Goal: Task Accomplishment & Management: Complete application form

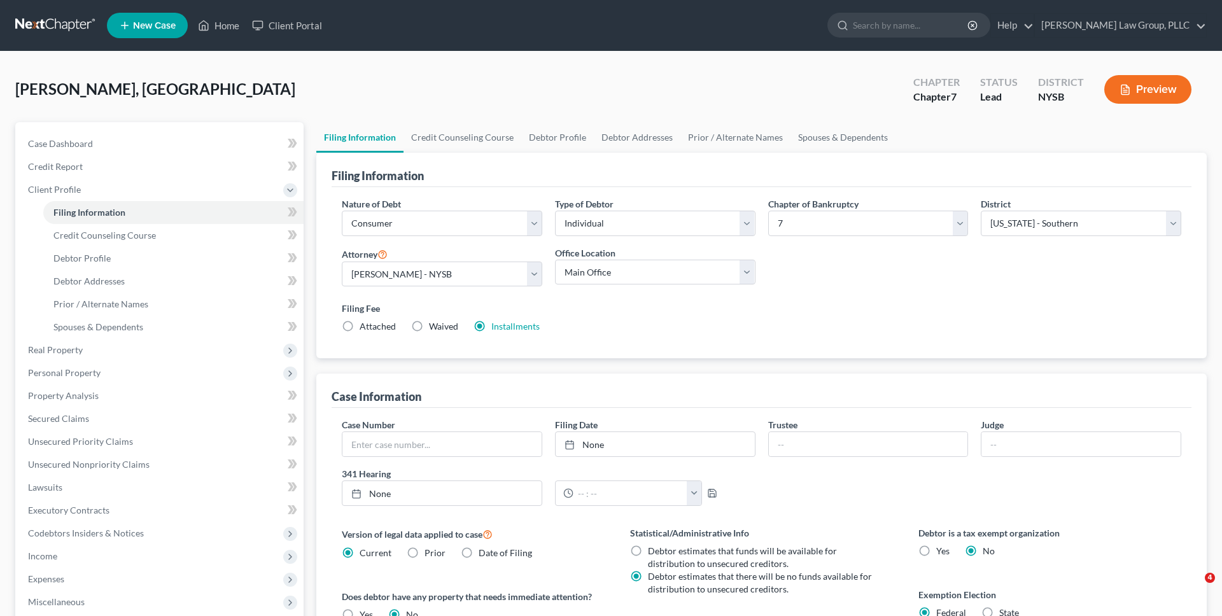
select select "1"
select select "0"
select select "55"
select select "0"
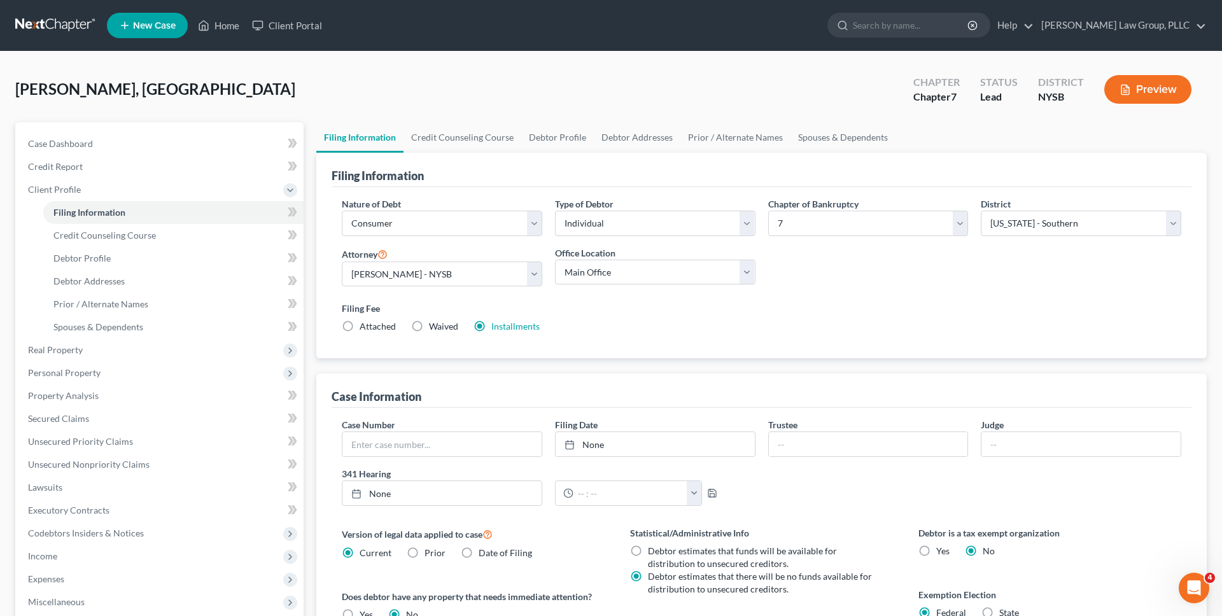
click at [59, 14] on link at bounding box center [55, 25] width 81 height 23
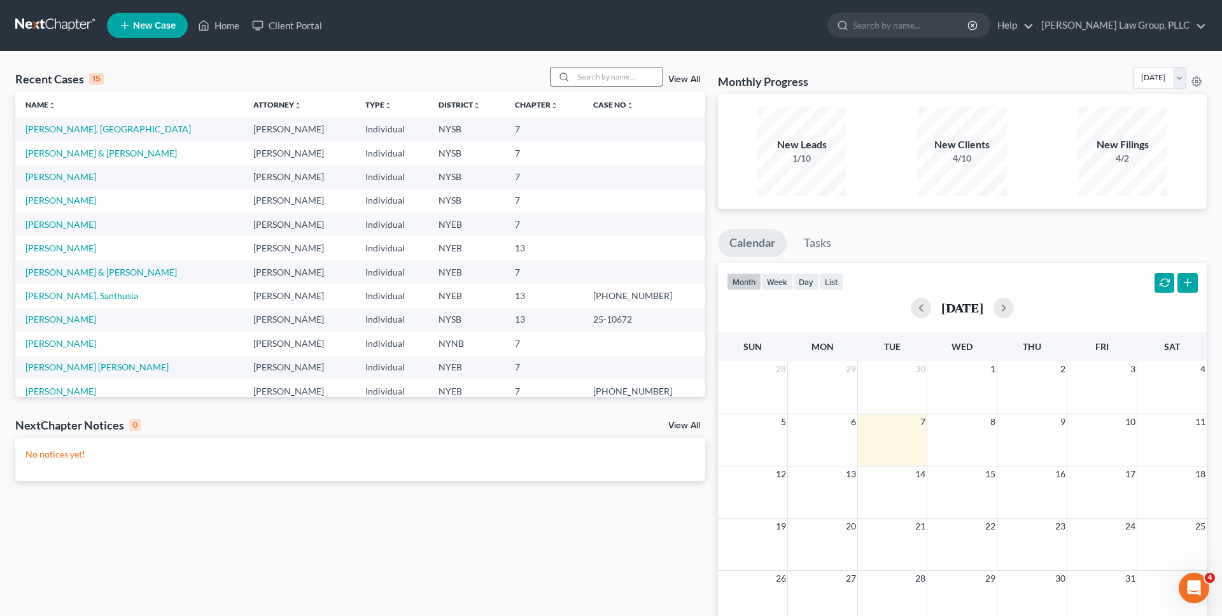
click at [618, 76] on input "search" at bounding box center [617, 76] width 89 height 18
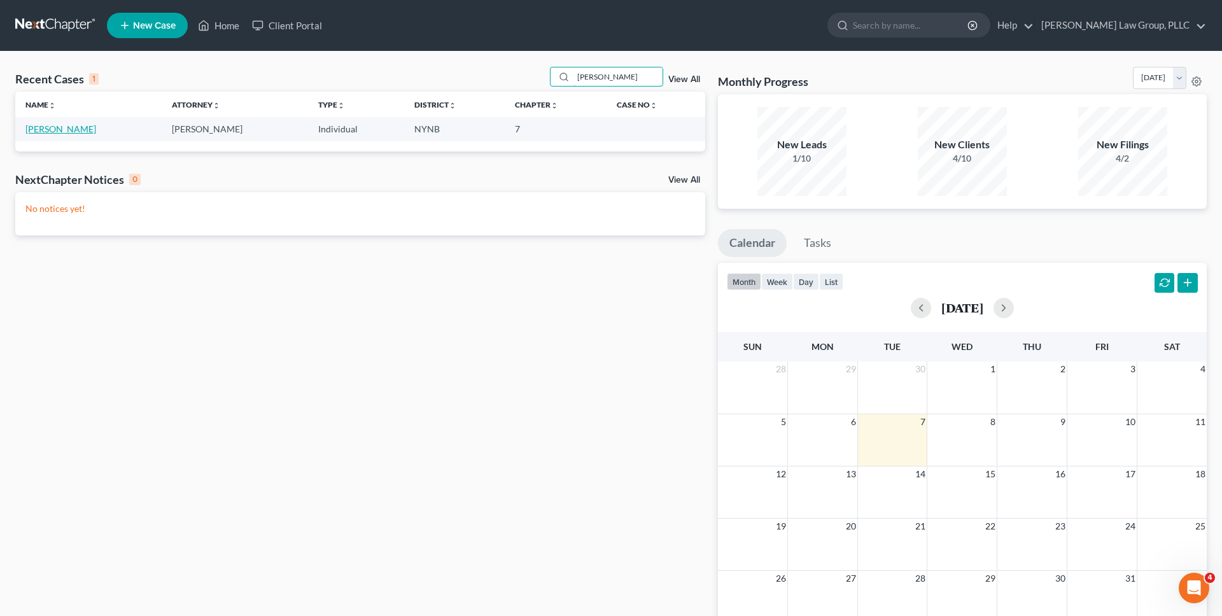
type input "wright"
click at [79, 129] on link "[PERSON_NAME]" at bounding box center [60, 128] width 71 height 11
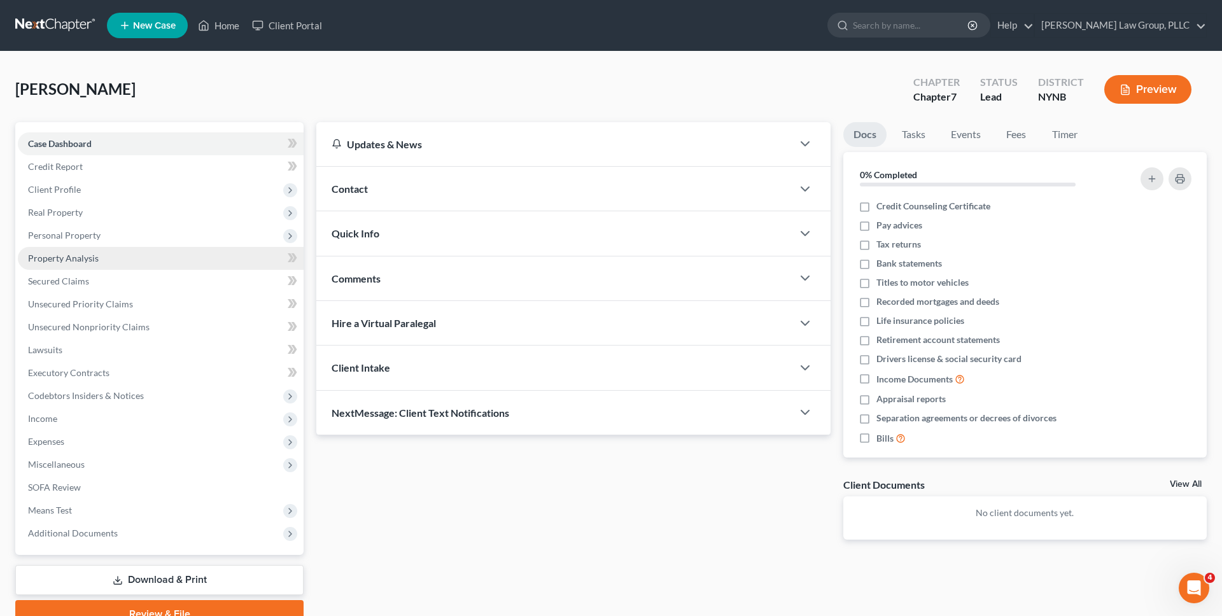
click at [116, 262] on link "Property Analysis" at bounding box center [161, 258] width 286 height 23
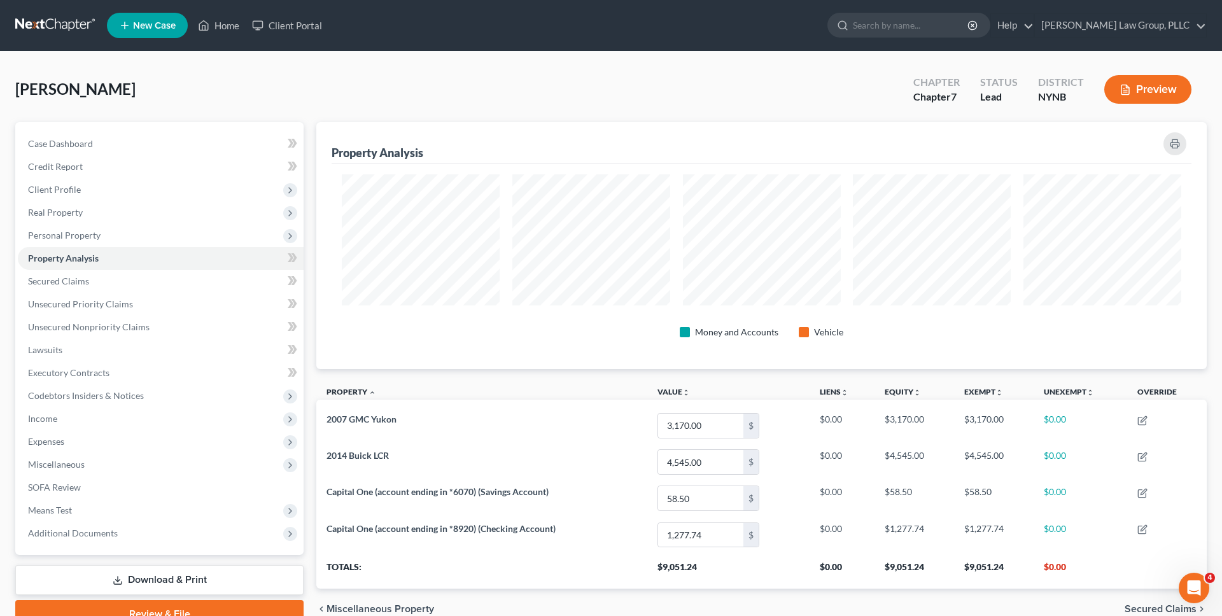
click at [61, 1] on nav "Home New Case Client Portal J. Singer Law Group, PLLC esegnini@jsingerlawgroup.…" at bounding box center [611, 25] width 1222 height 51
click at [64, 23] on link at bounding box center [55, 25] width 81 height 23
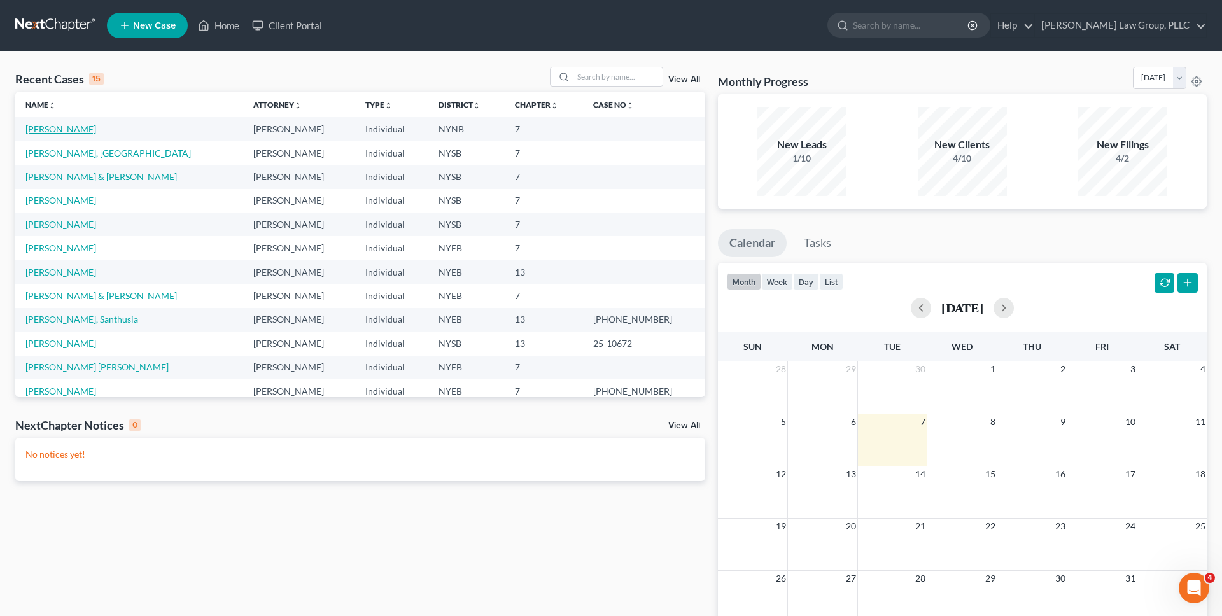
click at [75, 132] on link "[PERSON_NAME]" at bounding box center [60, 128] width 71 height 11
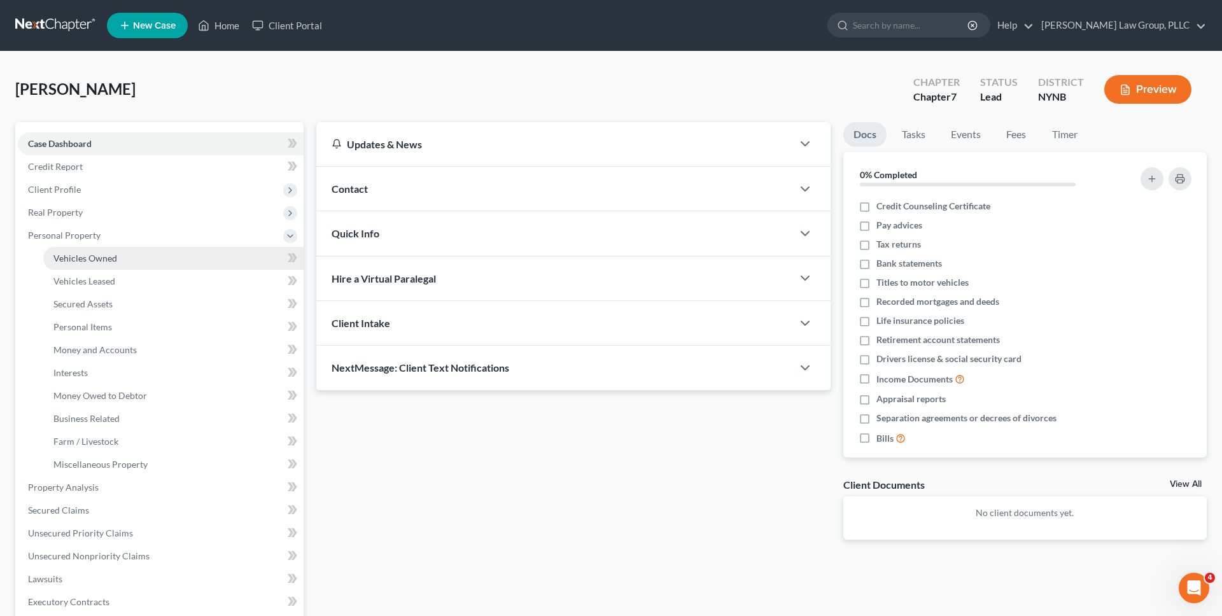
click at [97, 262] on span "Vehicles Owned" at bounding box center [85, 258] width 64 height 11
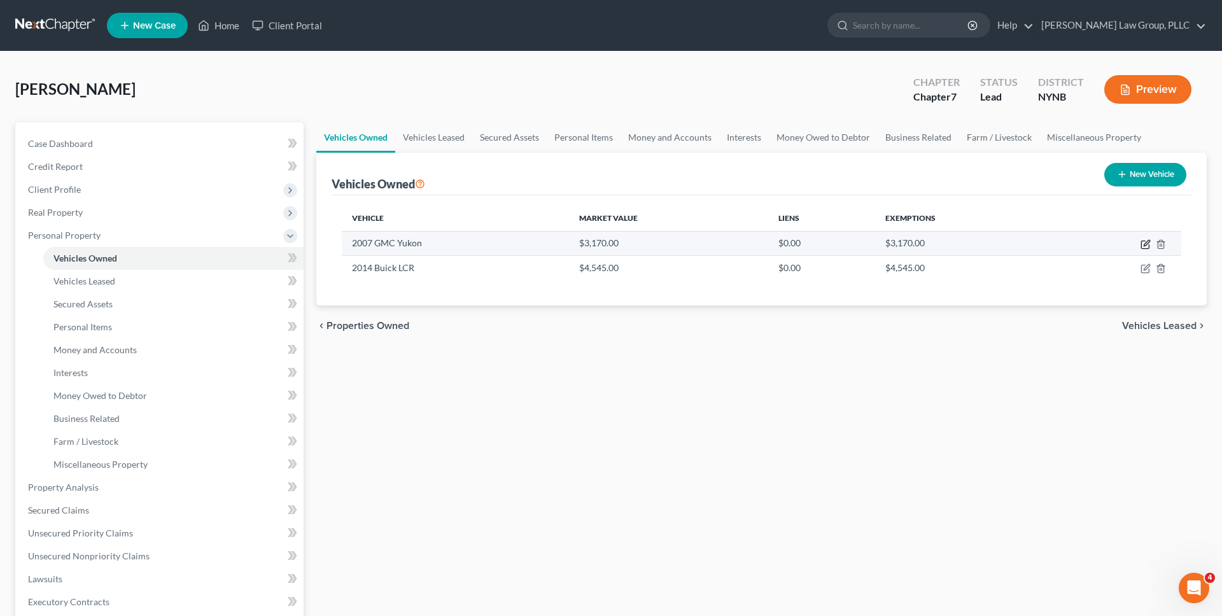
click at [1145, 245] on icon "button" at bounding box center [1147, 243] width 6 height 6
select select "0"
select select "19"
select select "0"
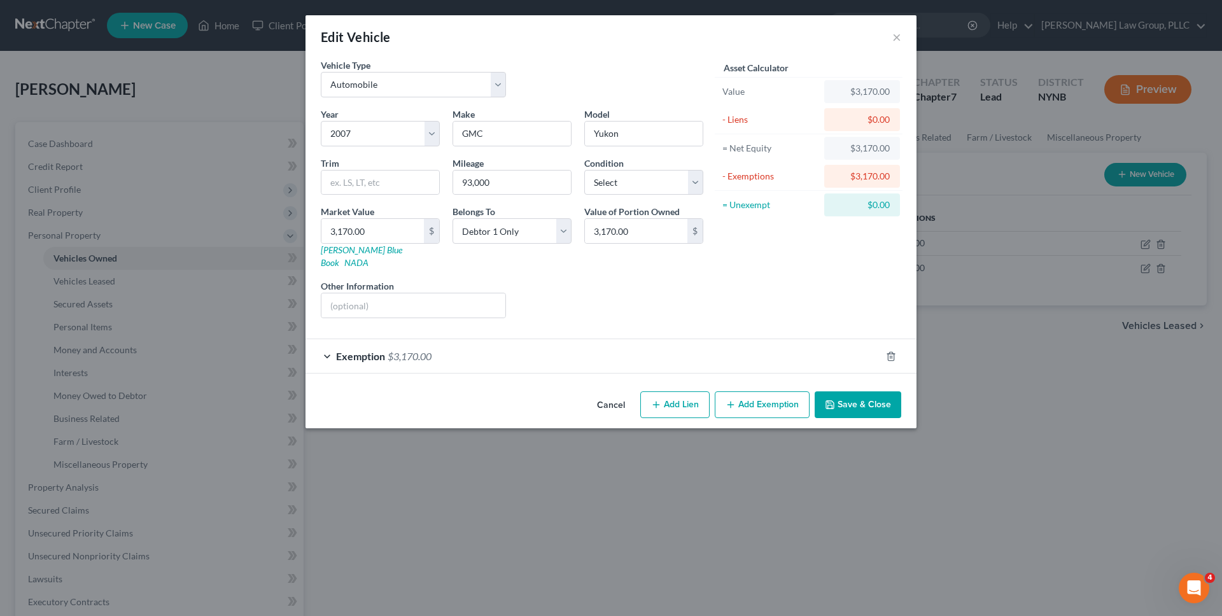
click at [616, 393] on button "Cancel" at bounding box center [611, 405] width 48 height 25
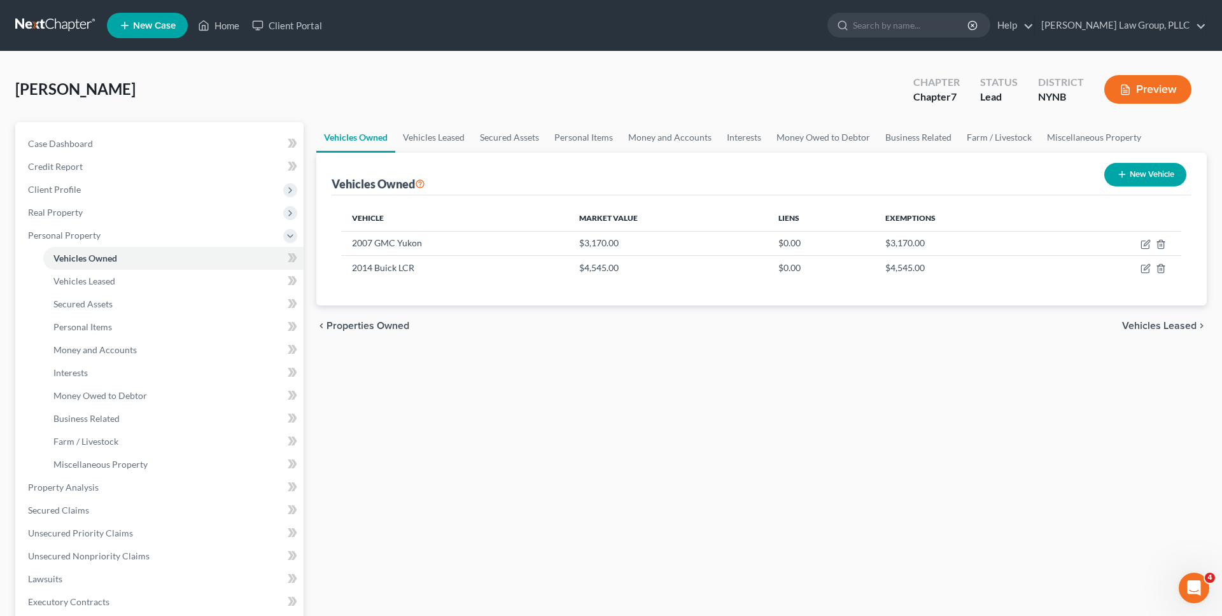
click at [56, 29] on link at bounding box center [55, 25] width 81 height 23
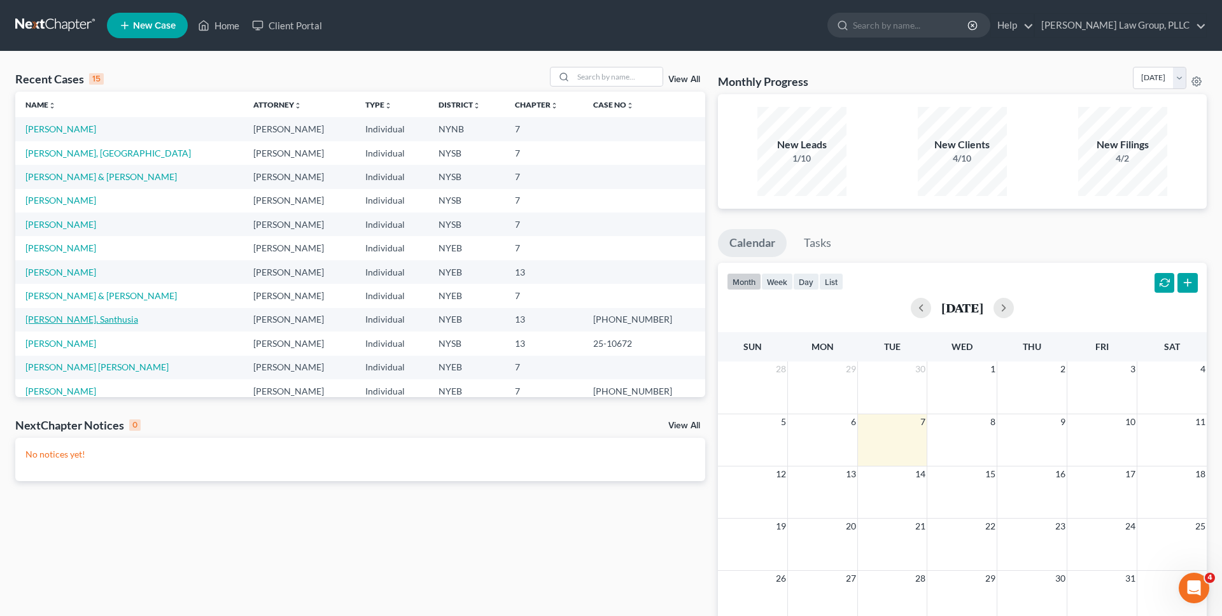
click at [74, 317] on link "[PERSON_NAME], Santhusia" at bounding box center [81, 319] width 113 height 11
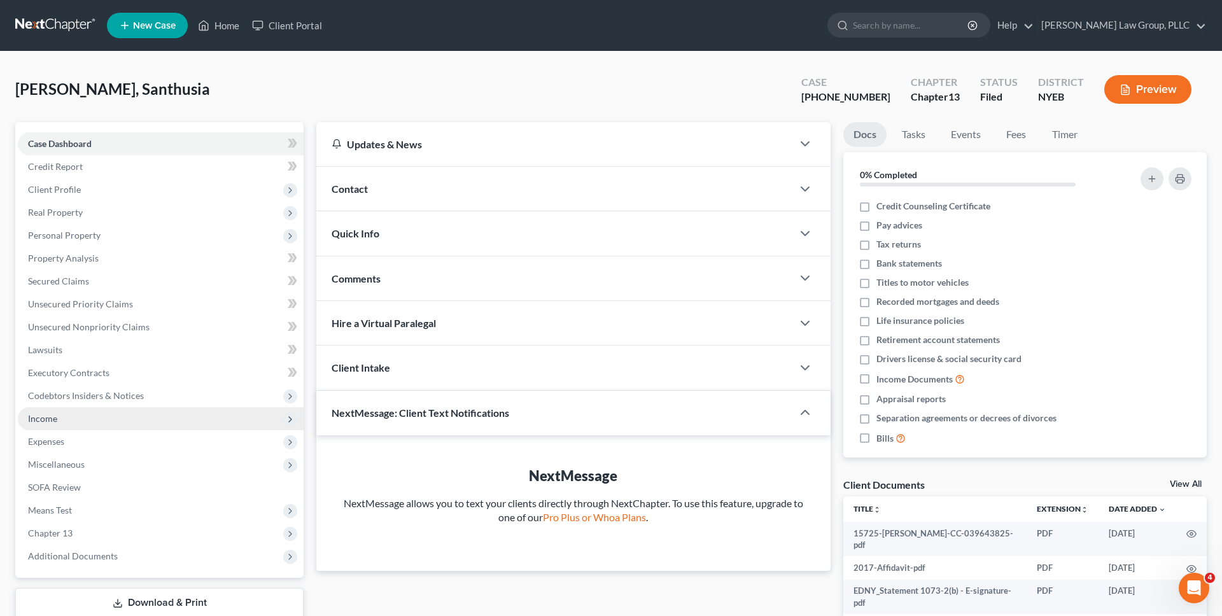
click at [134, 418] on span "Income" at bounding box center [161, 418] width 286 height 23
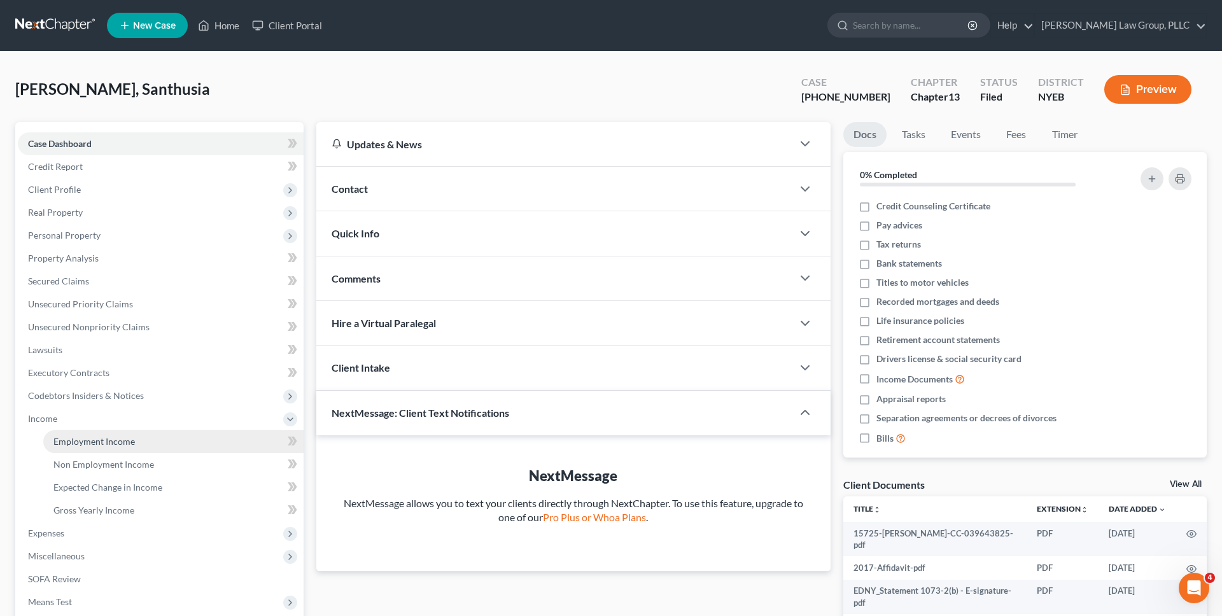
click at [132, 444] on span "Employment Income" at bounding box center [93, 441] width 81 height 11
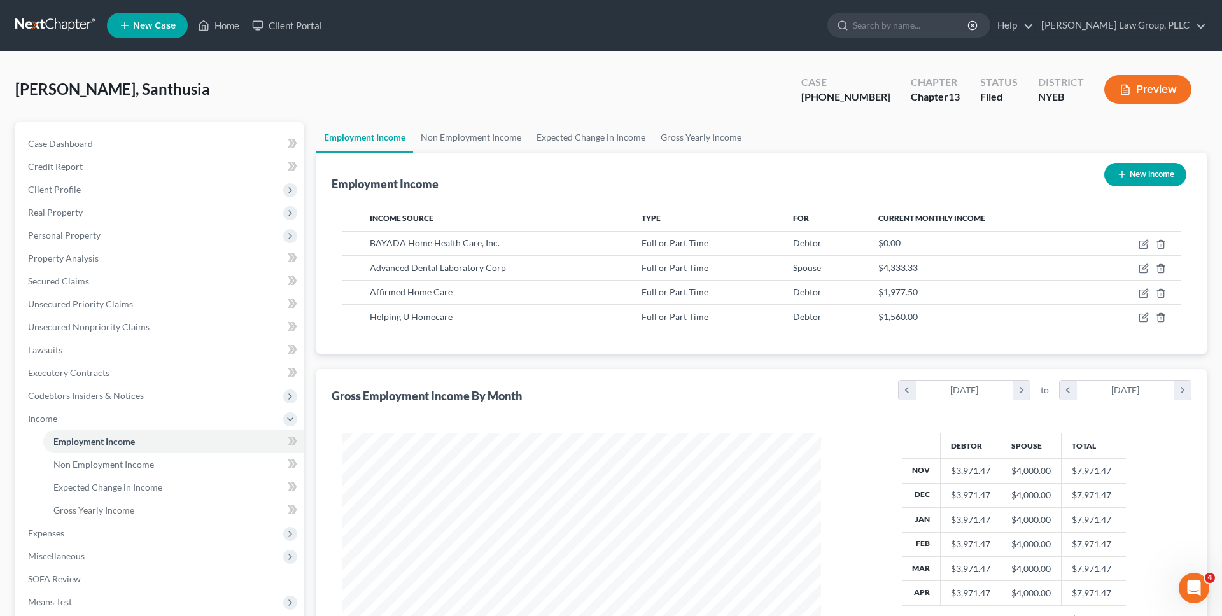
scroll to position [239, 505]
click at [1143, 267] on icon "button" at bounding box center [1144, 269] width 10 height 10
select select "0"
select select "35"
select select "2"
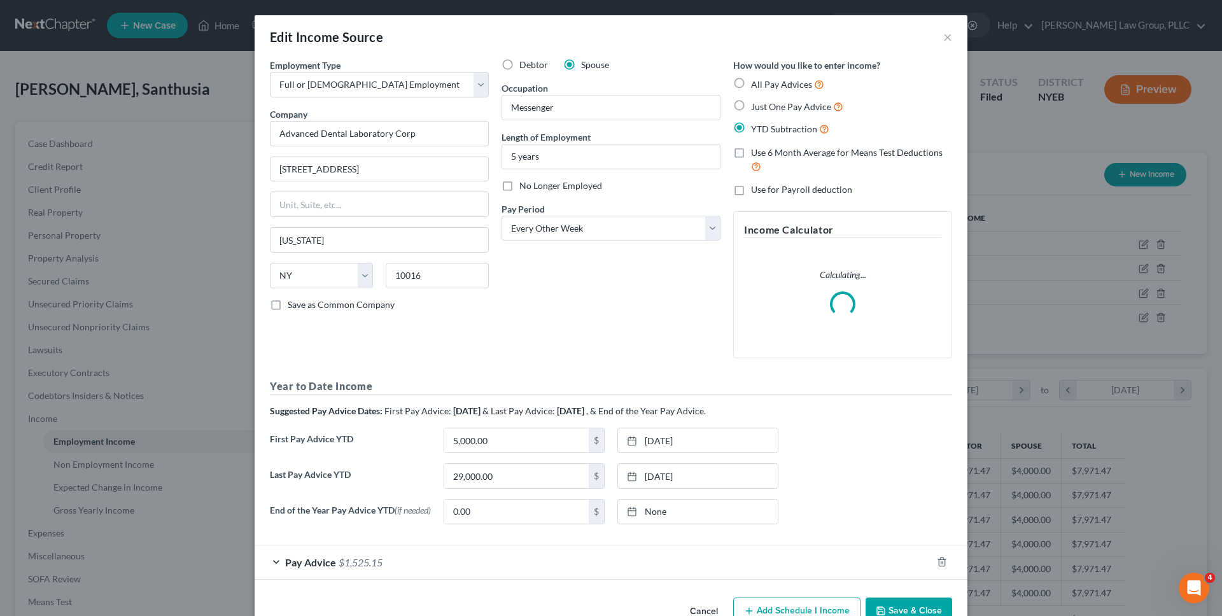
click at [710, 615] on button "Cancel" at bounding box center [704, 611] width 48 height 25
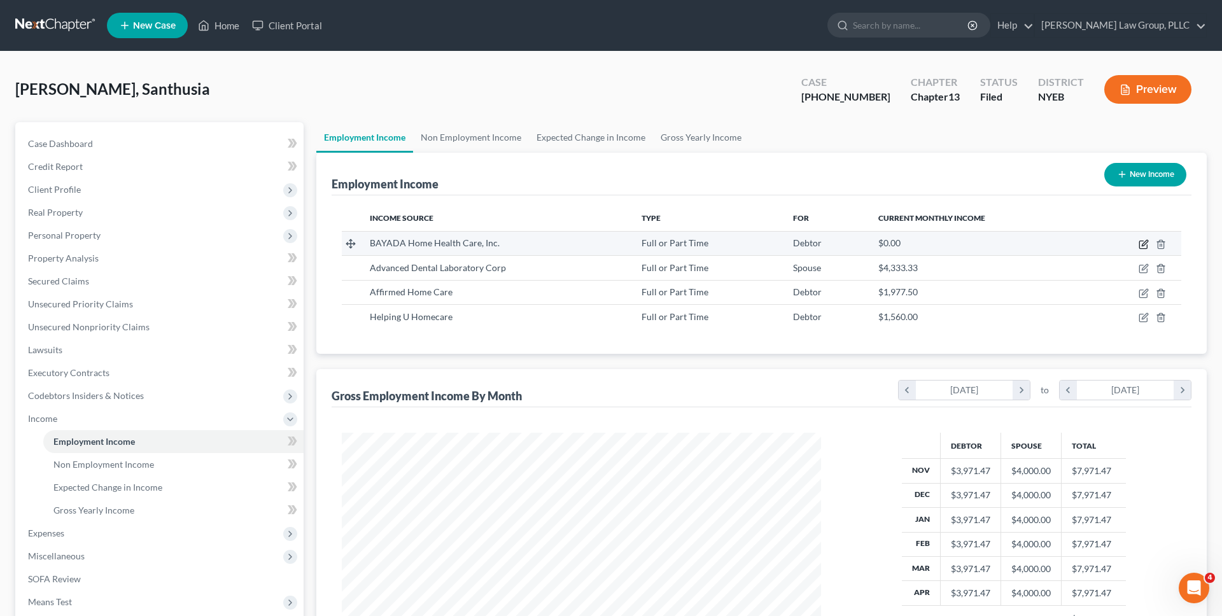
click at [1141, 239] on icon "button" at bounding box center [1144, 244] width 10 height 10
select select "0"
select select "33"
select select "3"
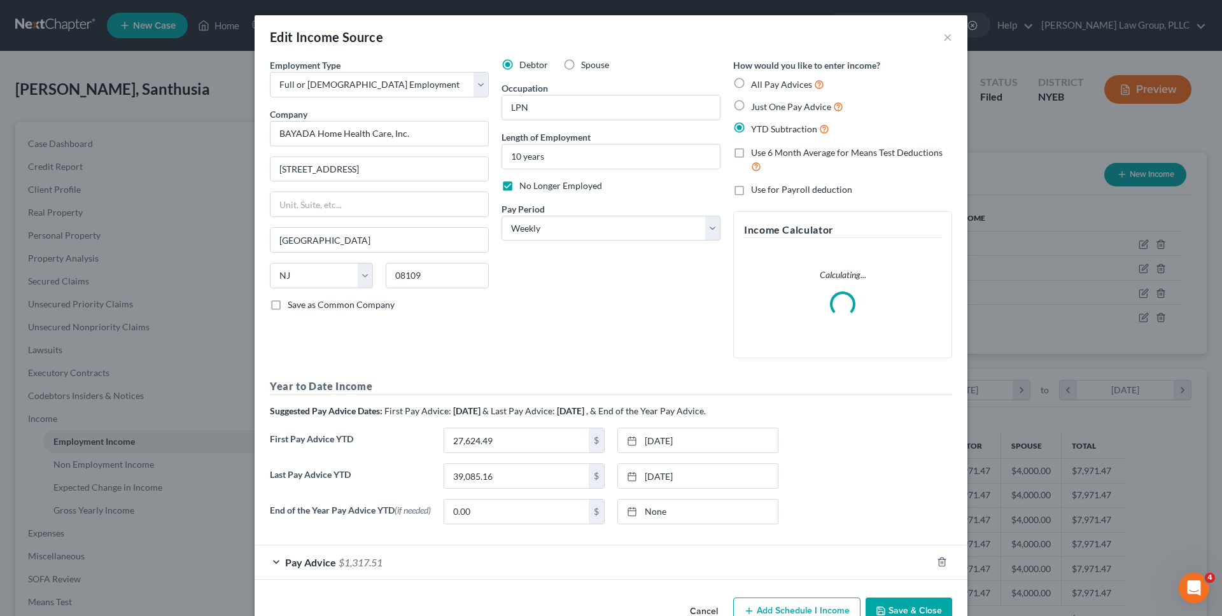
scroll to position [36, 0]
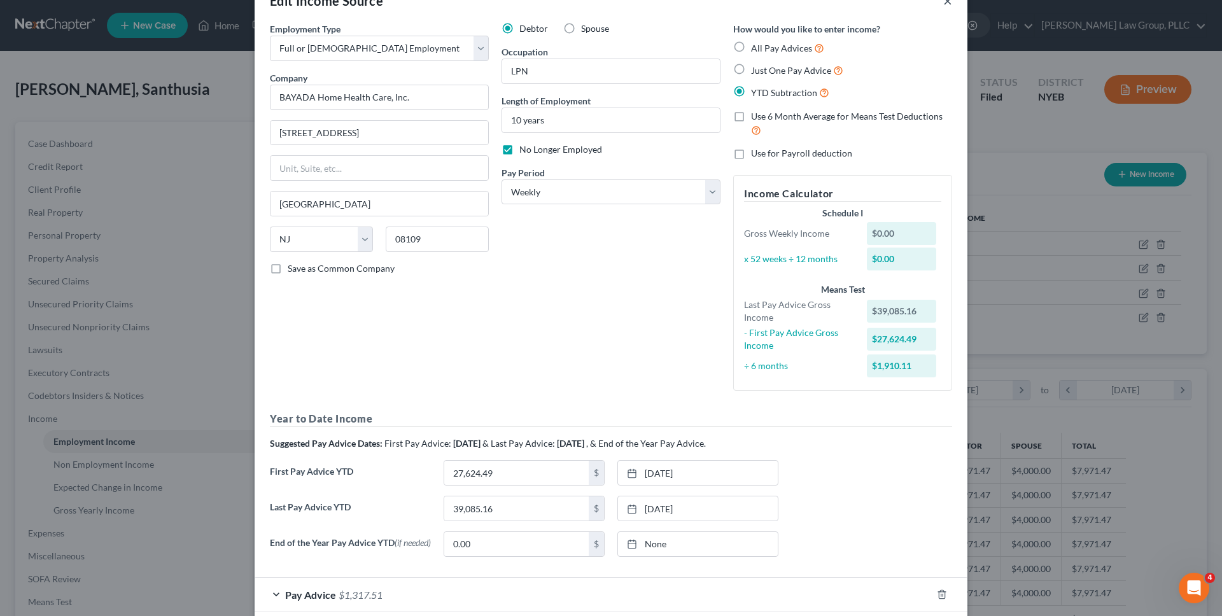
click at [950, 3] on button "×" at bounding box center [947, 0] width 9 height 15
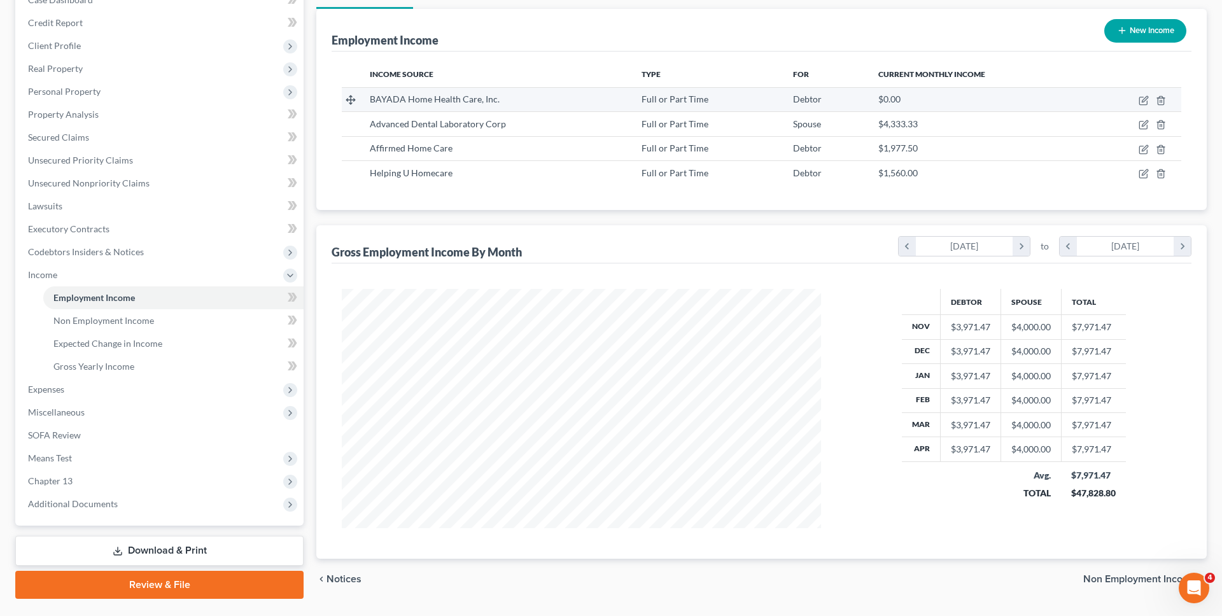
scroll to position [176, 0]
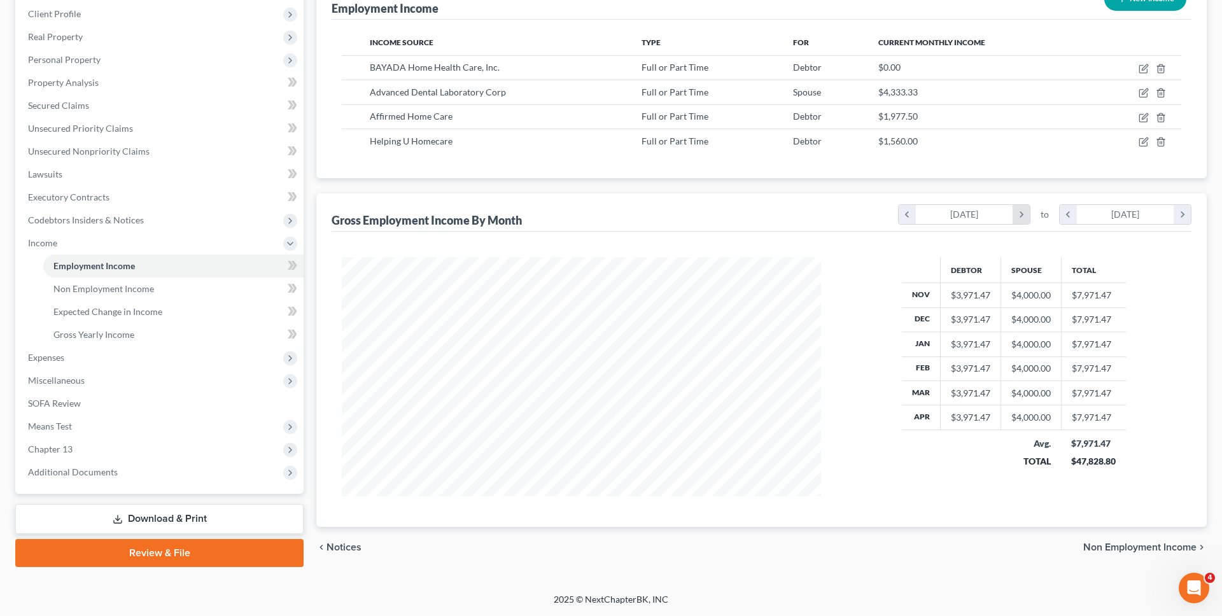
click at [1016, 213] on icon "chevron_right" at bounding box center [1021, 214] width 17 height 19
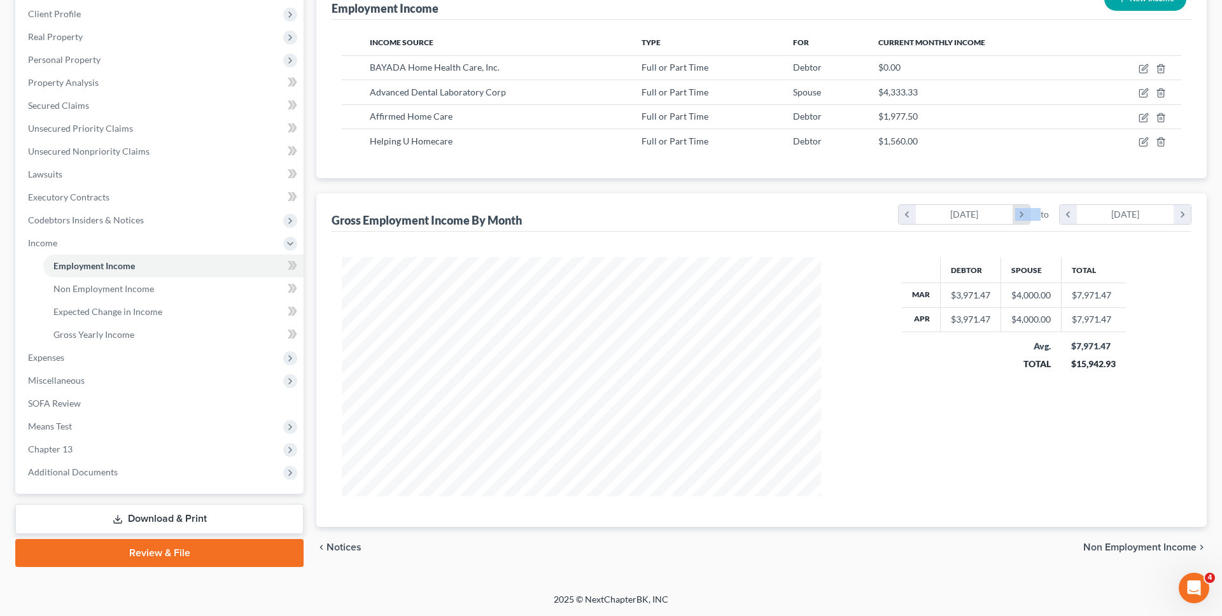
click at [1016, 213] on icon "chevron_right" at bounding box center [1021, 214] width 17 height 19
click at [1183, 215] on icon "chevron_right" at bounding box center [1182, 214] width 17 height 19
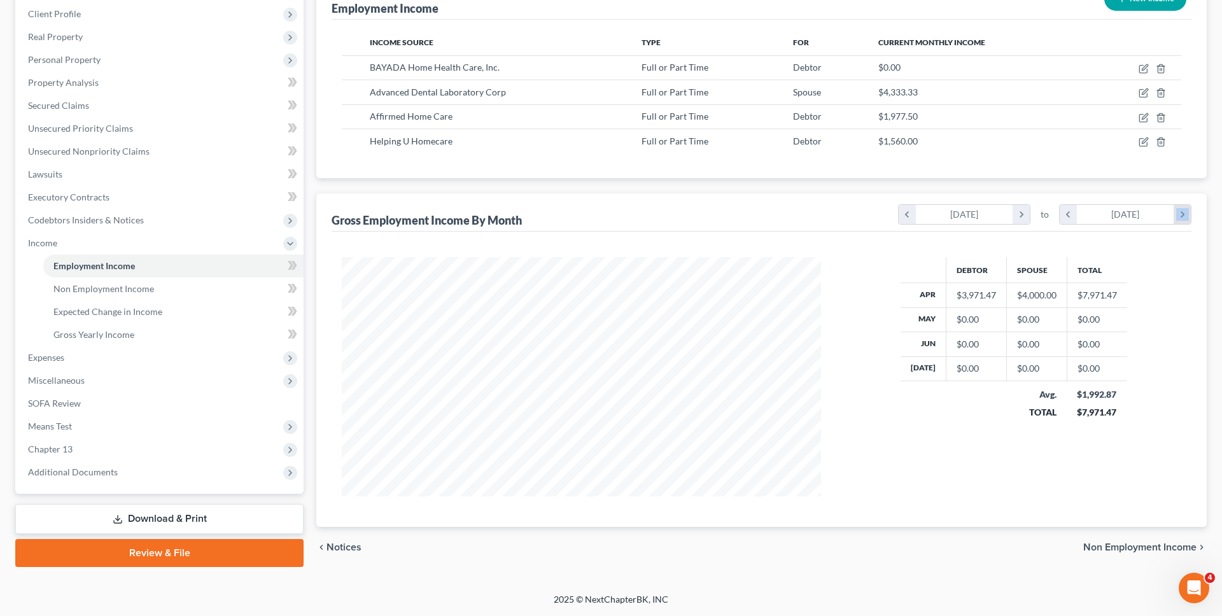
click at [1183, 215] on icon "chevron_right" at bounding box center [1182, 214] width 17 height 19
click at [1177, 215] on icon "chevron_right" at bounding box center [1182, 214] width 17 height 19
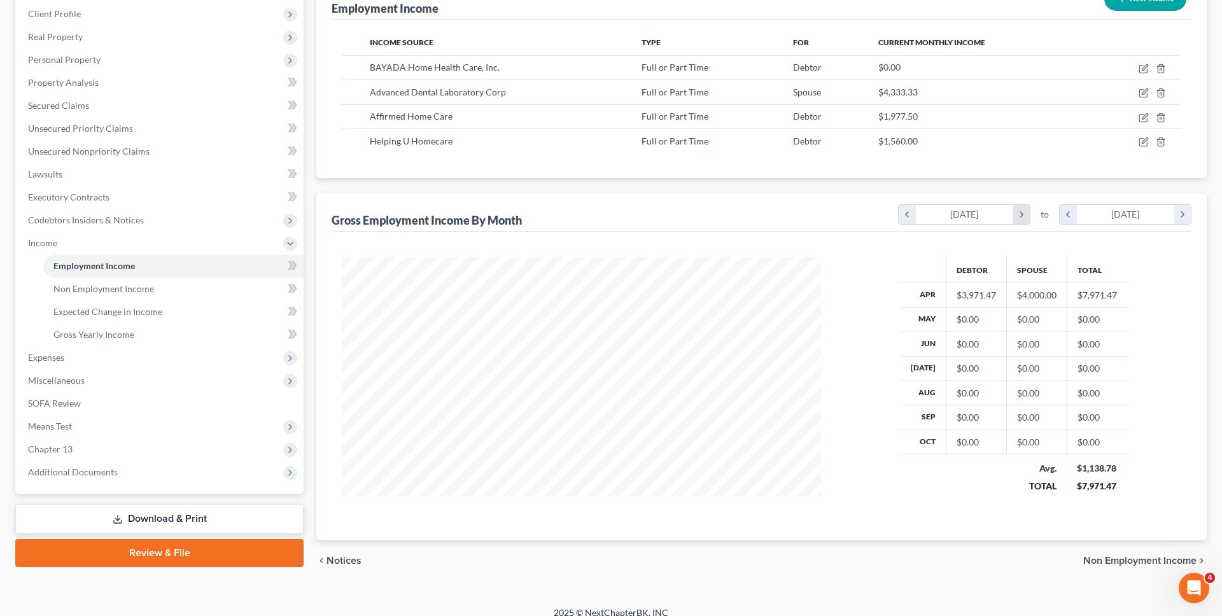
click at [1020, 212] on icon "chevron_right" at bounding box center [1021, 214] width 17 height 19
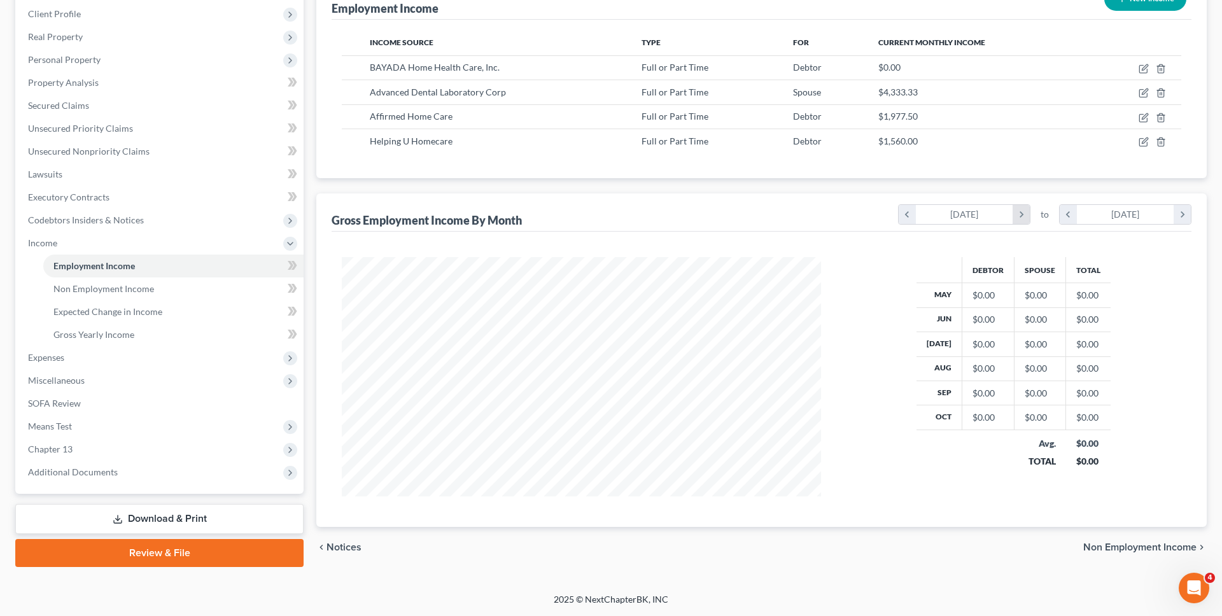
scroll to position [636262, 635997]
click at [1185, 216] on icon "chevron_right" at bounding box center [1182, 214] width 17 height 19
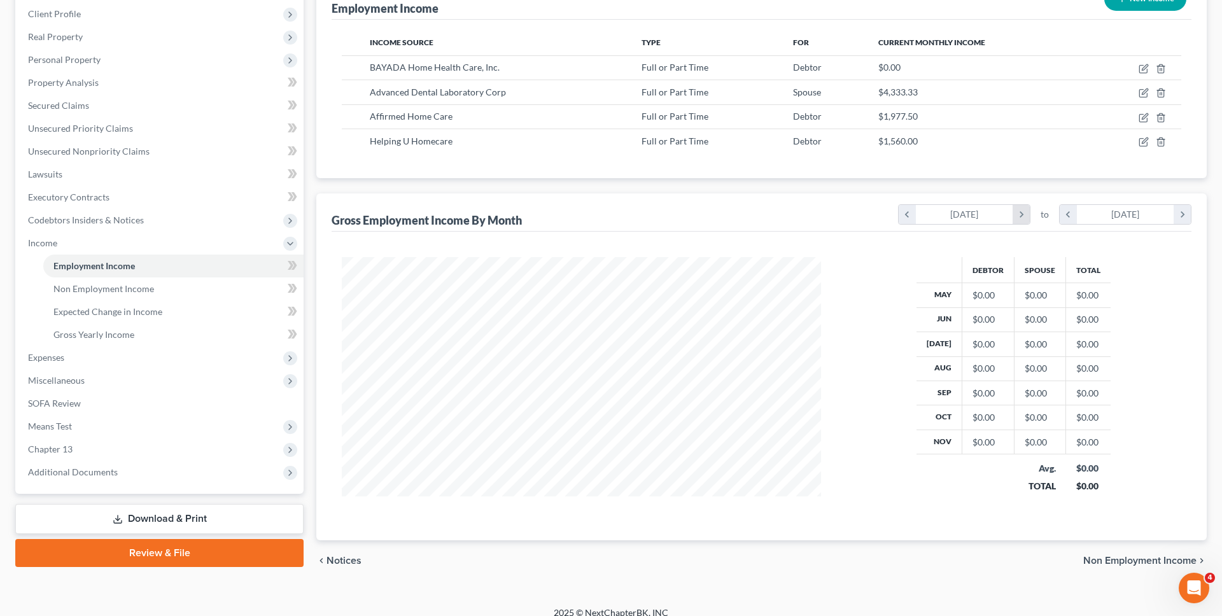
click at [1020, 215] on icon "chevron_right" at bounding box center [1021, 214] width 17 height 19
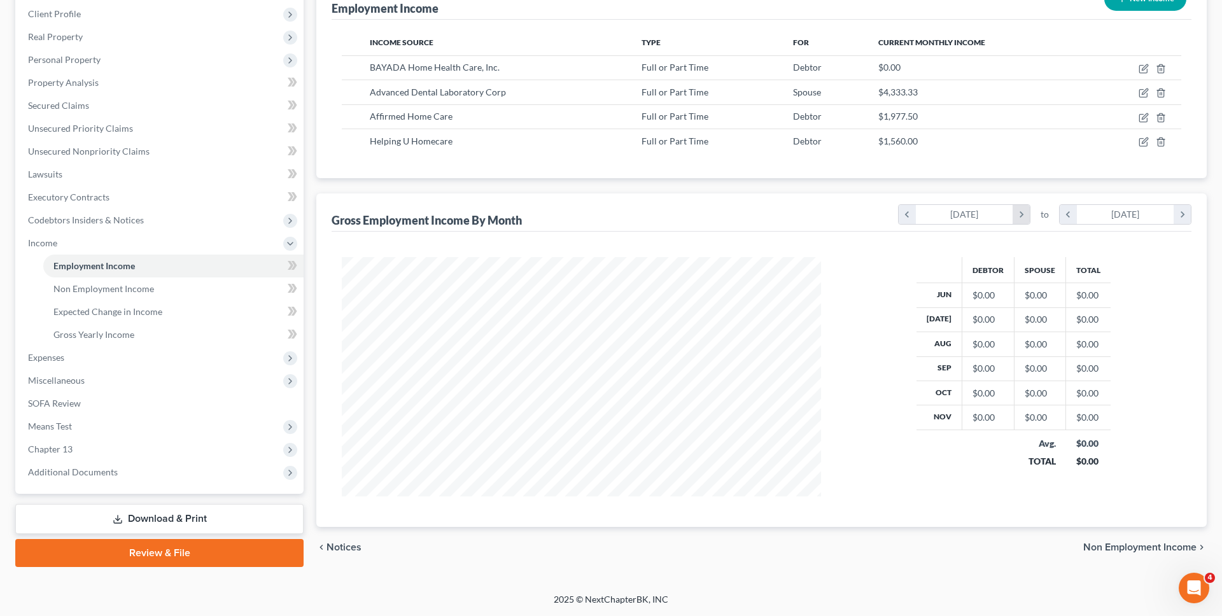
scroll to position [636262, 635997]
click at [1142, 93] on icon "button" at bounding box center [1145, 92] width 6 height 6
select select "0"
select select "35"
select select "2"
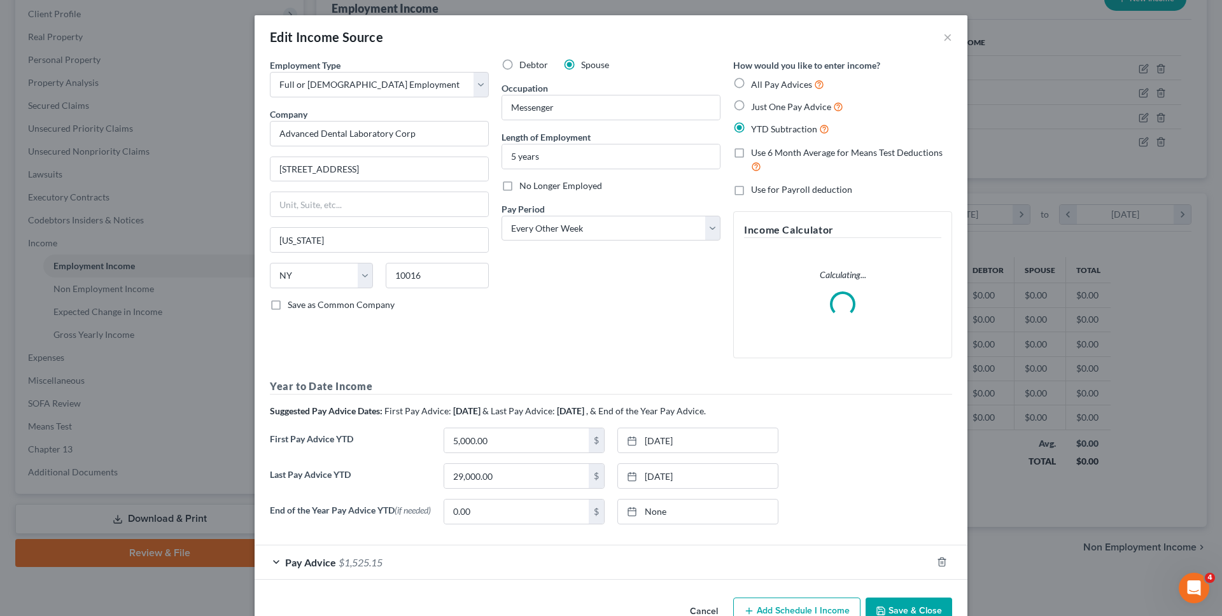
click at [938, 39] on div "Edit Income Source ×" at bounding box center [611, 36] width 713 height 43
click at [951, 38] on button "×" at bounding box center [947, 36] width 9 height 15
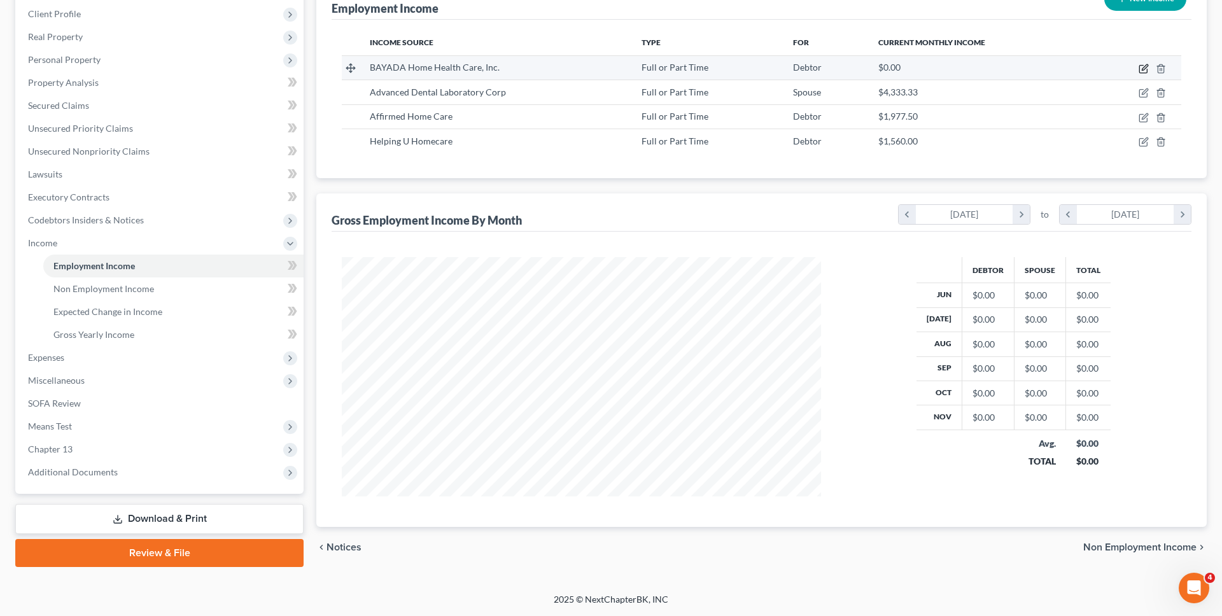
click at [1142, 69] on icon "button" at bounding box center [1144, 69] width 10 height 10
select select "0"
select select "33"
select select "3"
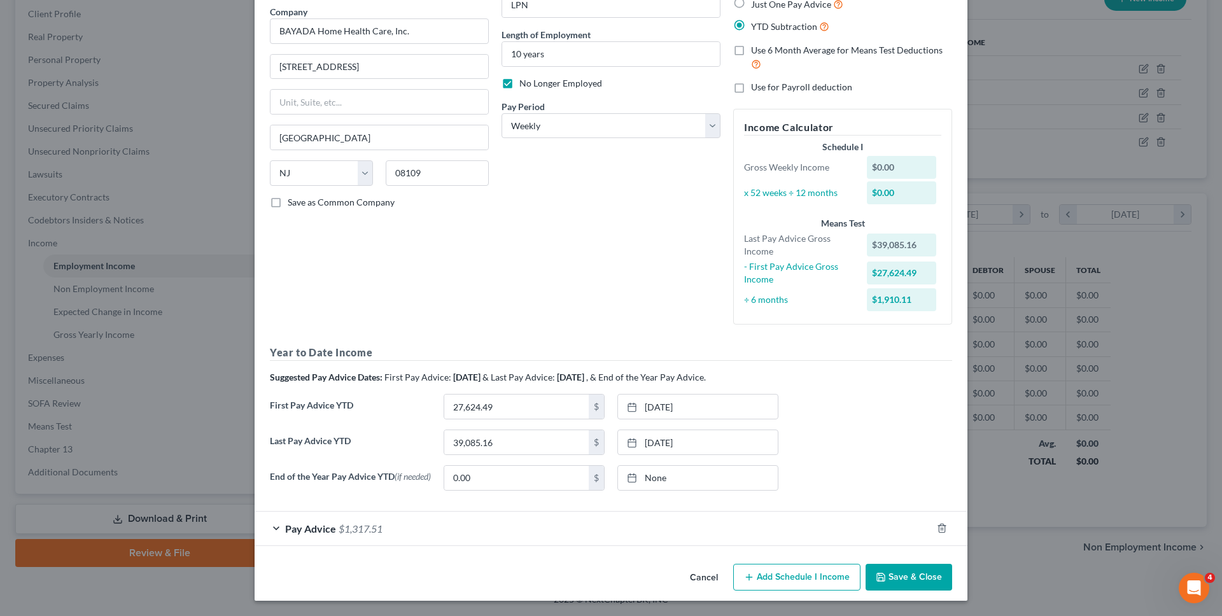
scroll to position [104, 0]
click at [708, 579] on button "Cancel" at bounding box center [704, 577] width 48 height 25
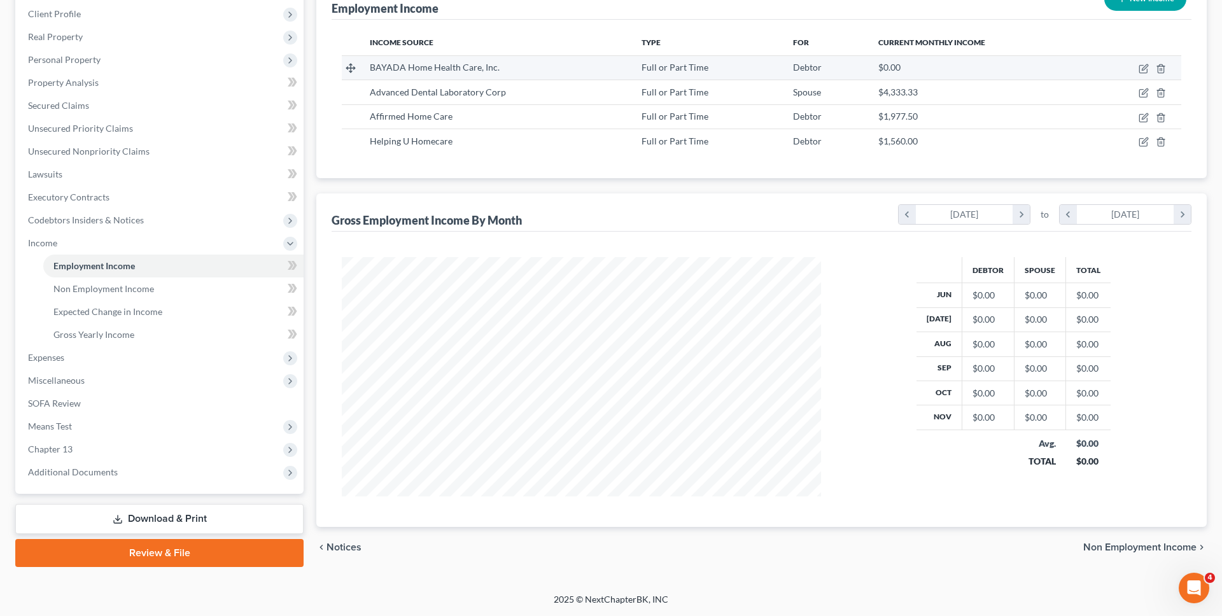
click at [1143, 60] on td at bounding box center [1136, 67] width 92 height 24
click at [1143, 69] on icon "button" at bounding box center [1145, 67] width 6 height 6
select select "0"
select select "33"
select select "3"
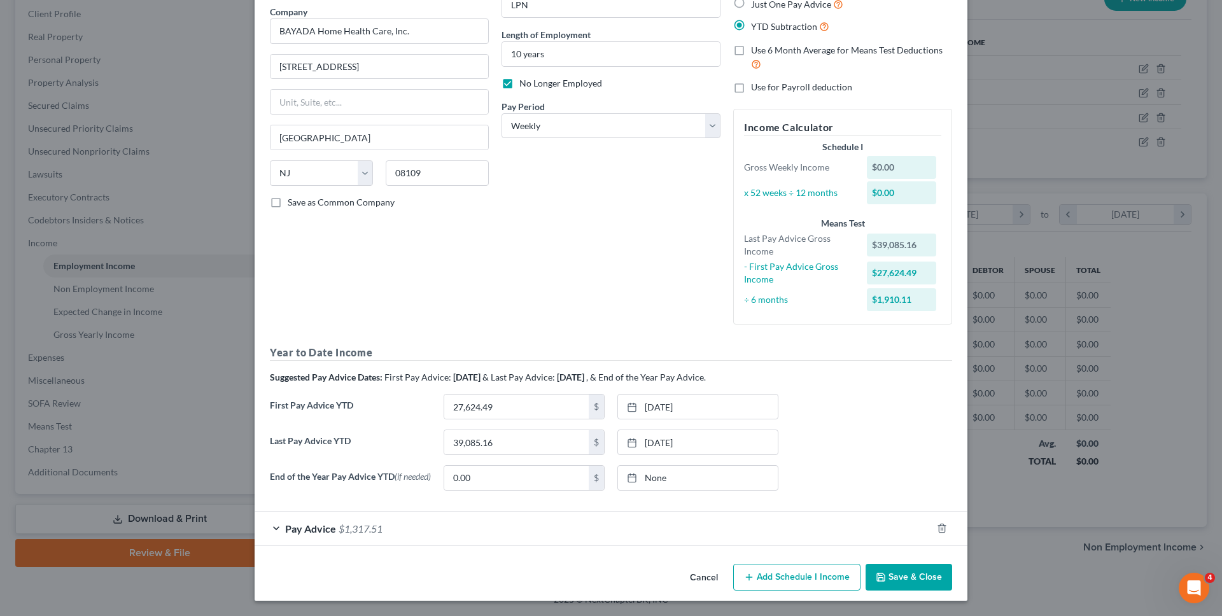
scroll to position [24, 0]
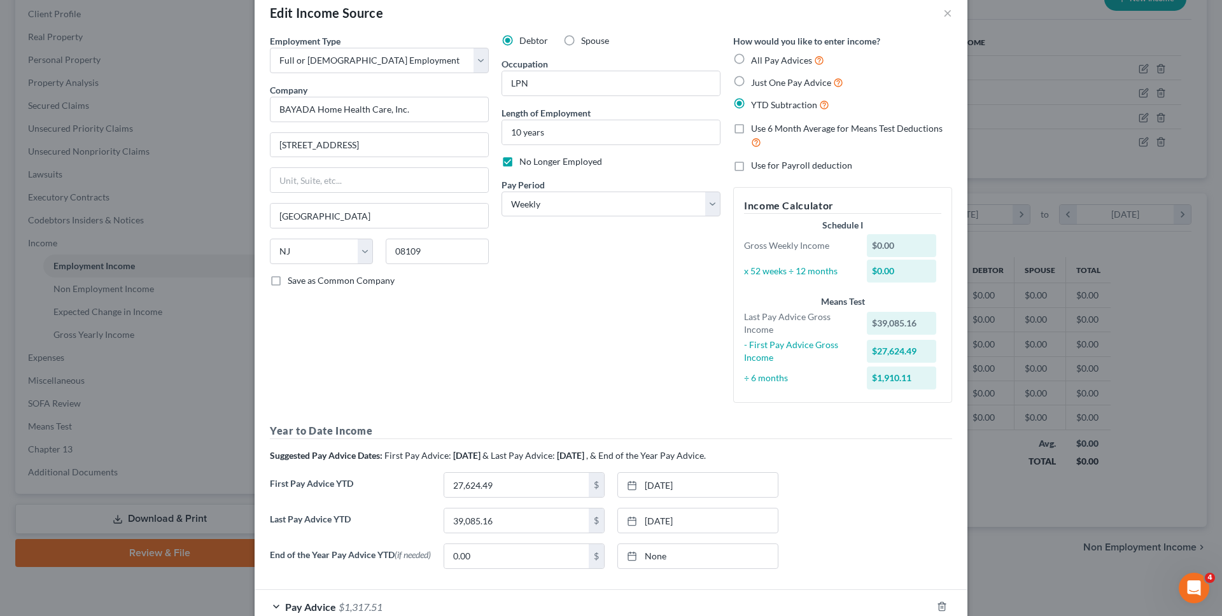
click at [809, 85] on span "Just One Pay Advice" at bounding box center [791, 82] width 80 height 11
click at [764, 83] on input "Just One Pay Advice" at bounding box center [760, 79] width 8 height 8
radio input "true"
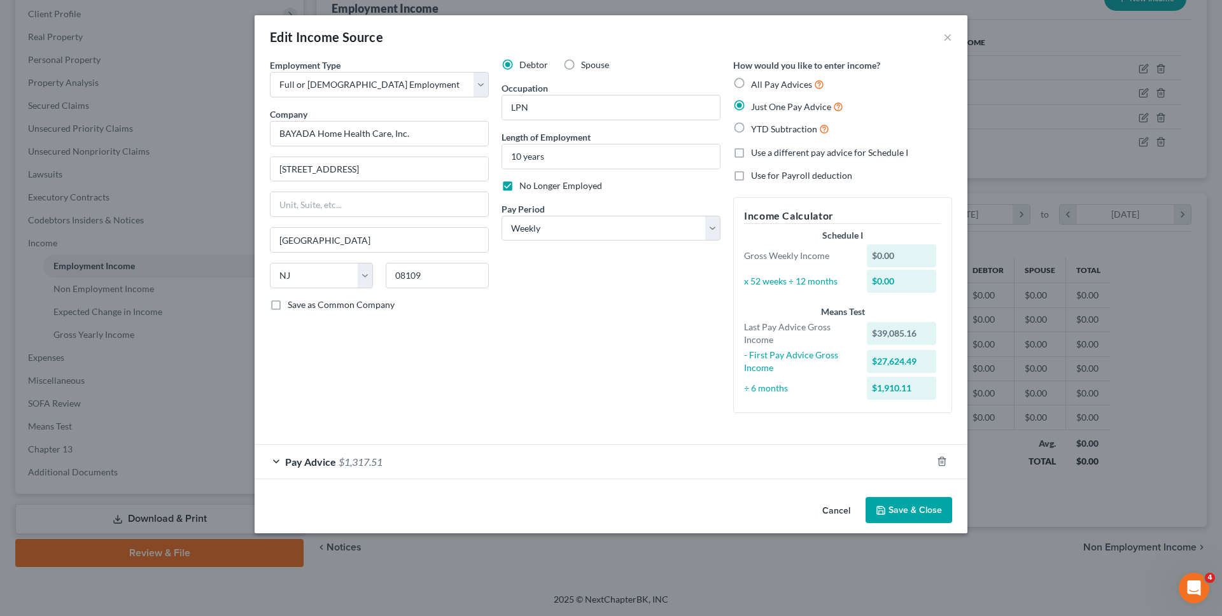
scroll to position [0, 0]
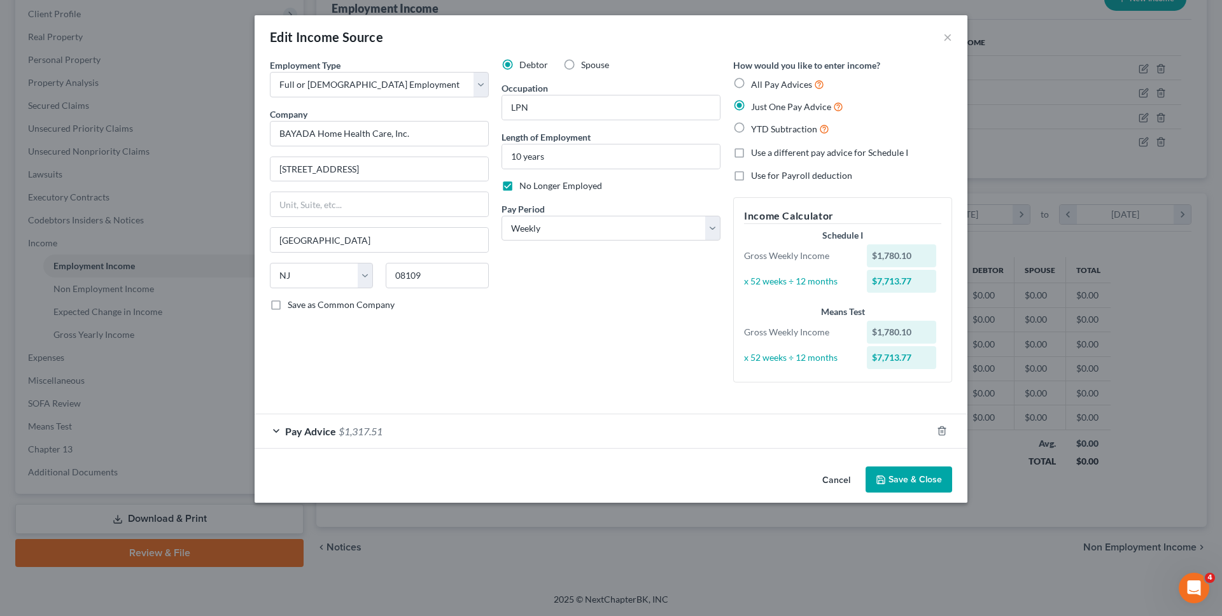
click at [939, 460] on div "Employment Type * Select Full or Part Time Employment Self Employment Company *…" at bounding box center [611, 260] width 713 height 403
click at [939, 432] on icon "button" at bounding box center [942, 431] width 6 height 8
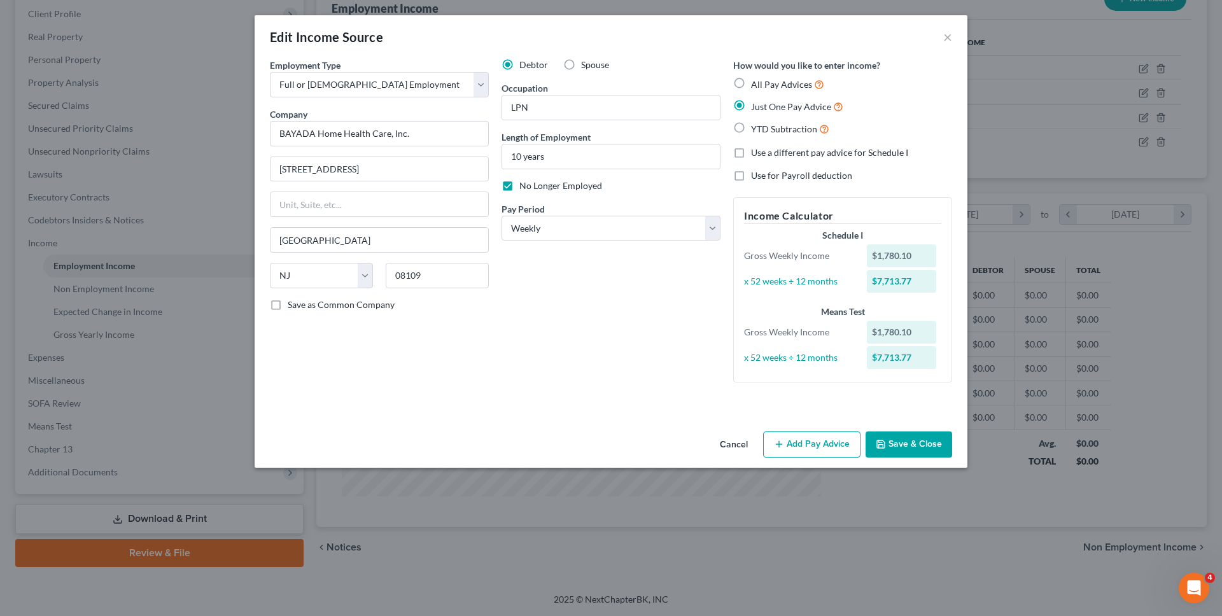
click at [926, 440] on button "Save & Close" at bounding box center [909, 445] width 87 height 27
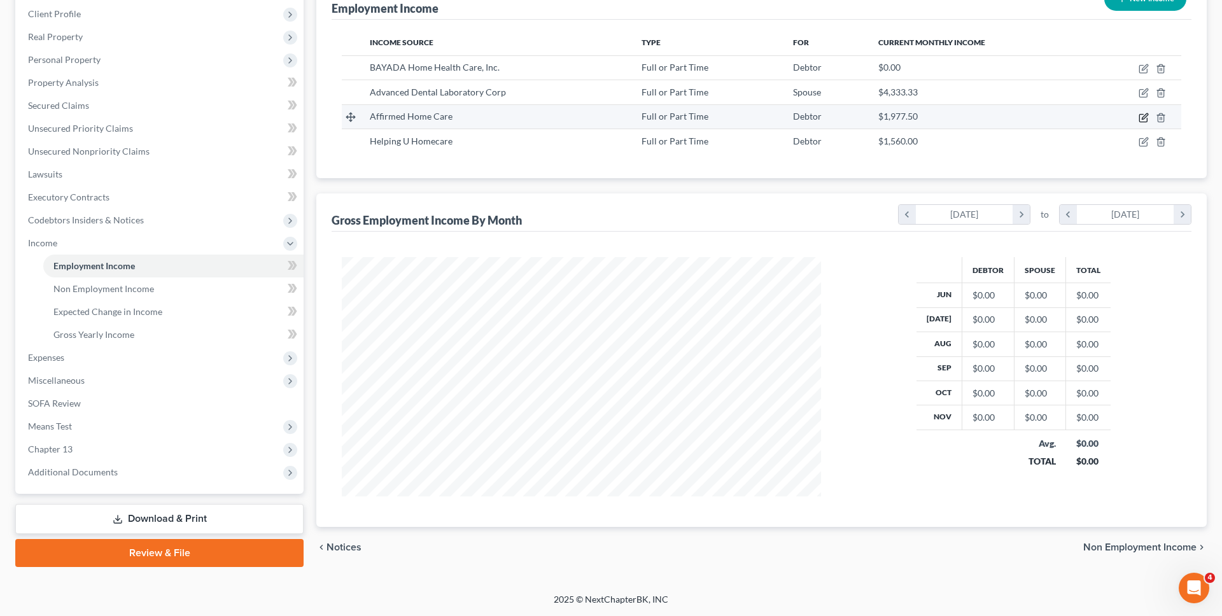
click at [1142, 116] on icon "button" at bounding box center [1144, 118] width 10 height 10
select select "0"
select select "35"
select select "0"
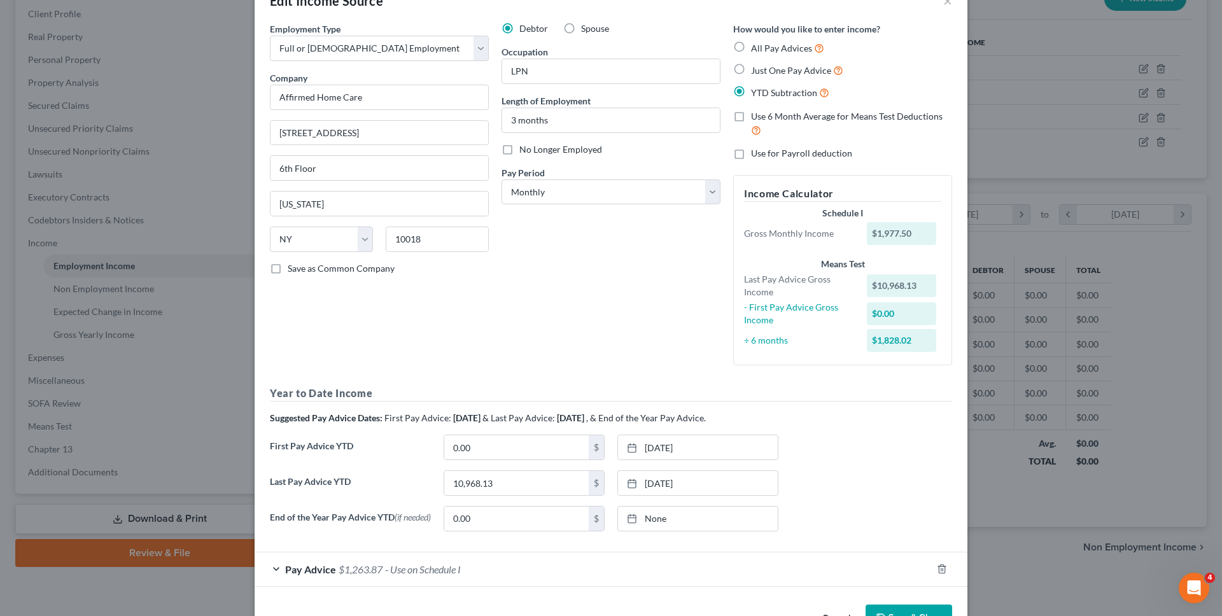
scroll to position [80, 0]
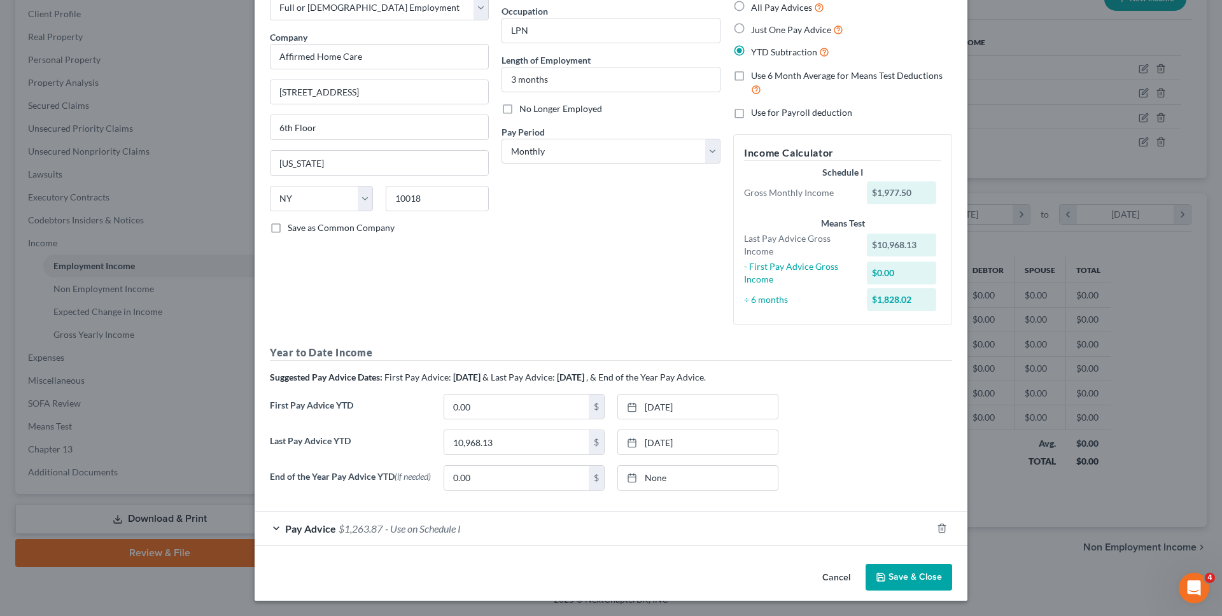
click at [833, 574] on button "Cancel" at bounding box center [836, 577] width 48 height 25
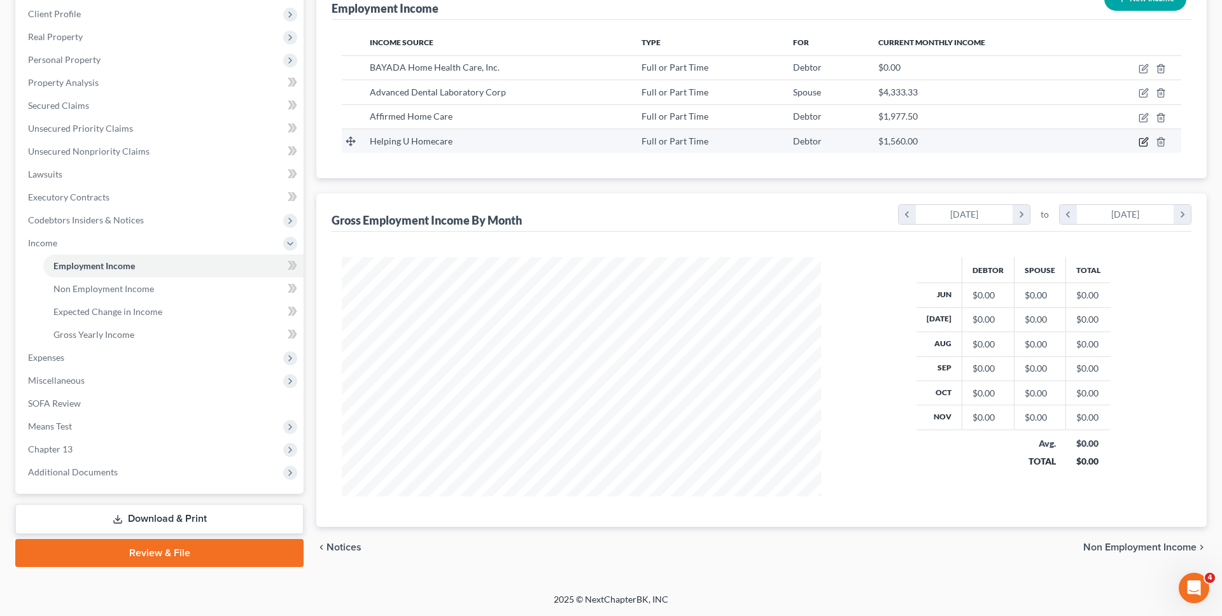
click at [1141, 141] on icon "button" at bounding box center [1144, 142] width 10 height 10
select select "0"
select select "35"
select select "3"
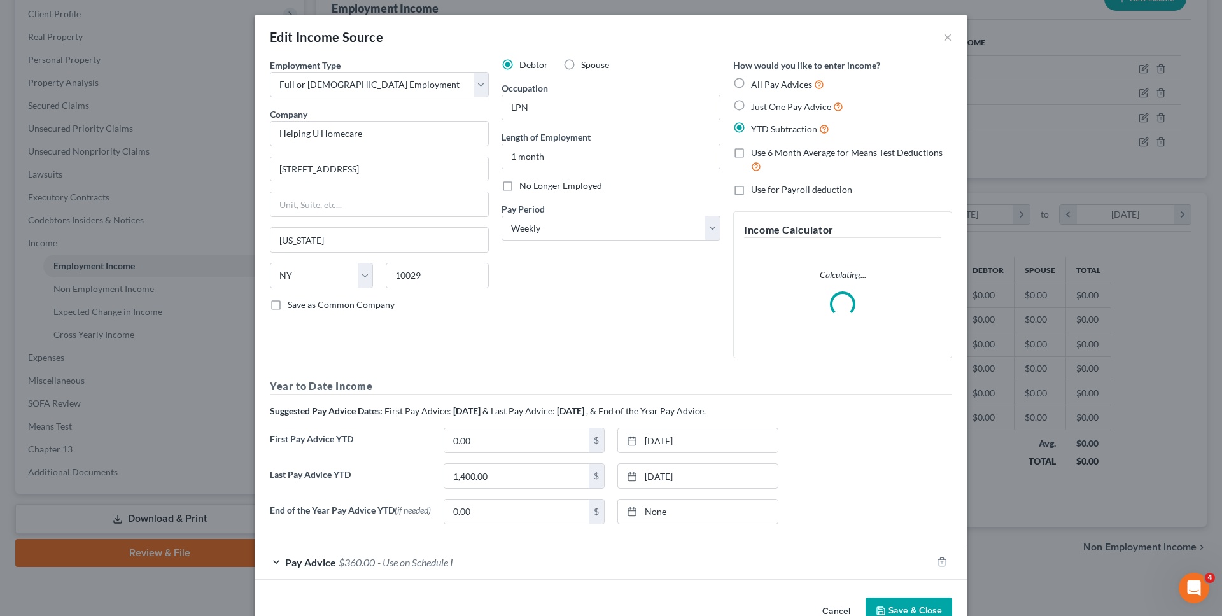
scroll to position [36, 0]
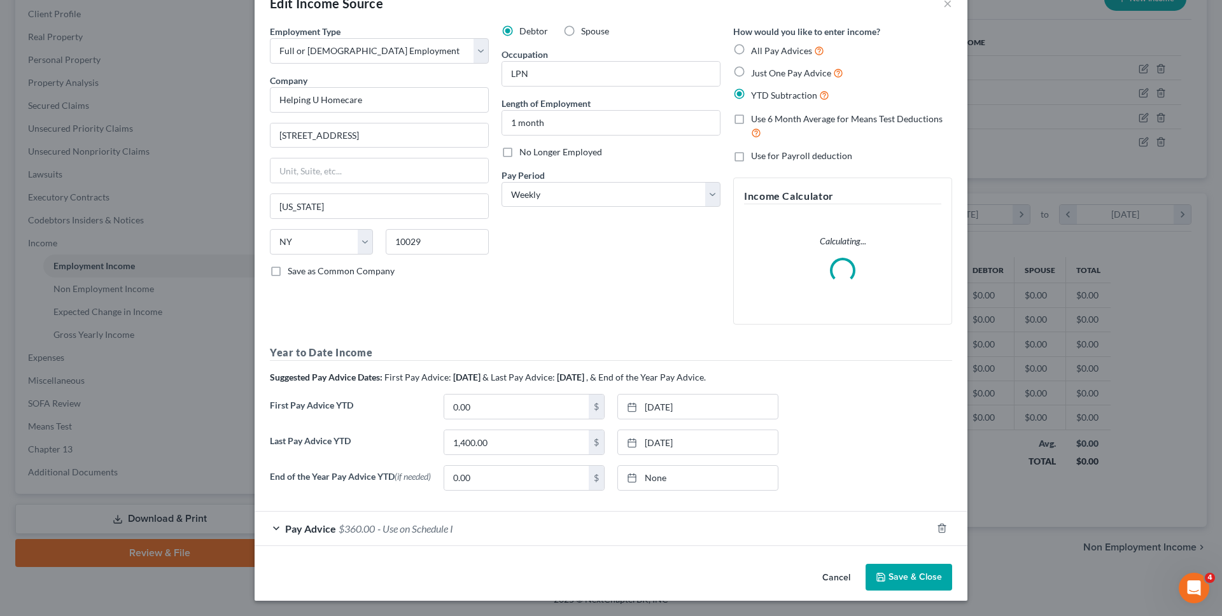
click at [837, 577] on button "Cancel" at bounding box center [836, 577] width 48 height 25
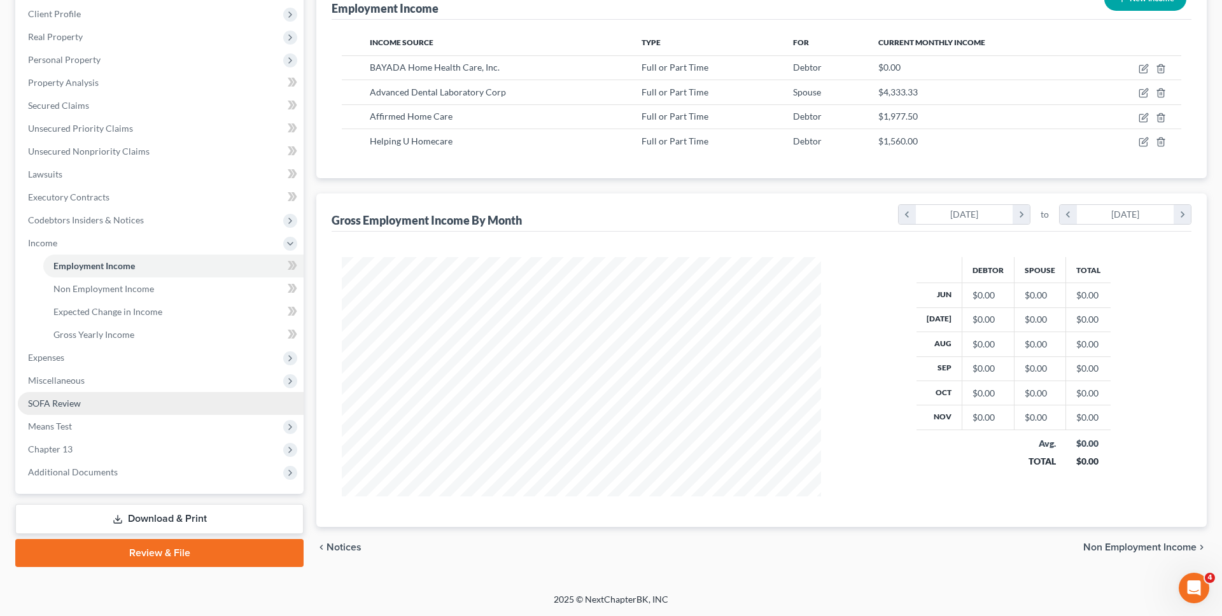
click at [188, 413] on link "SOFA Review" at bounding box center [161, 403] width 286 height 23
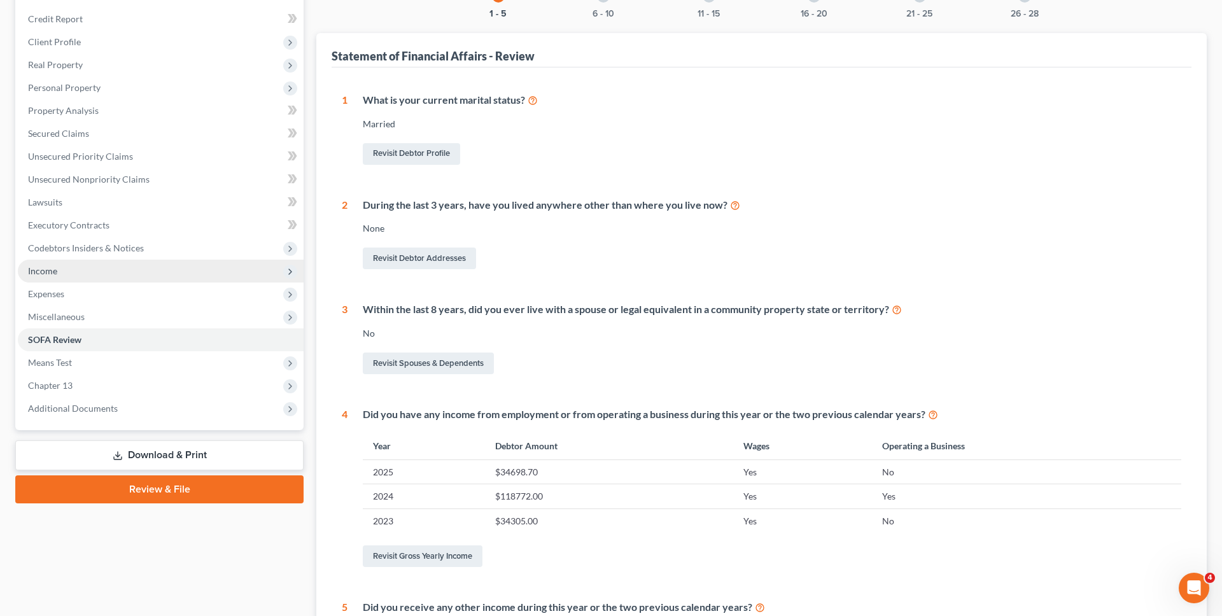
scroll to position [158, 0]
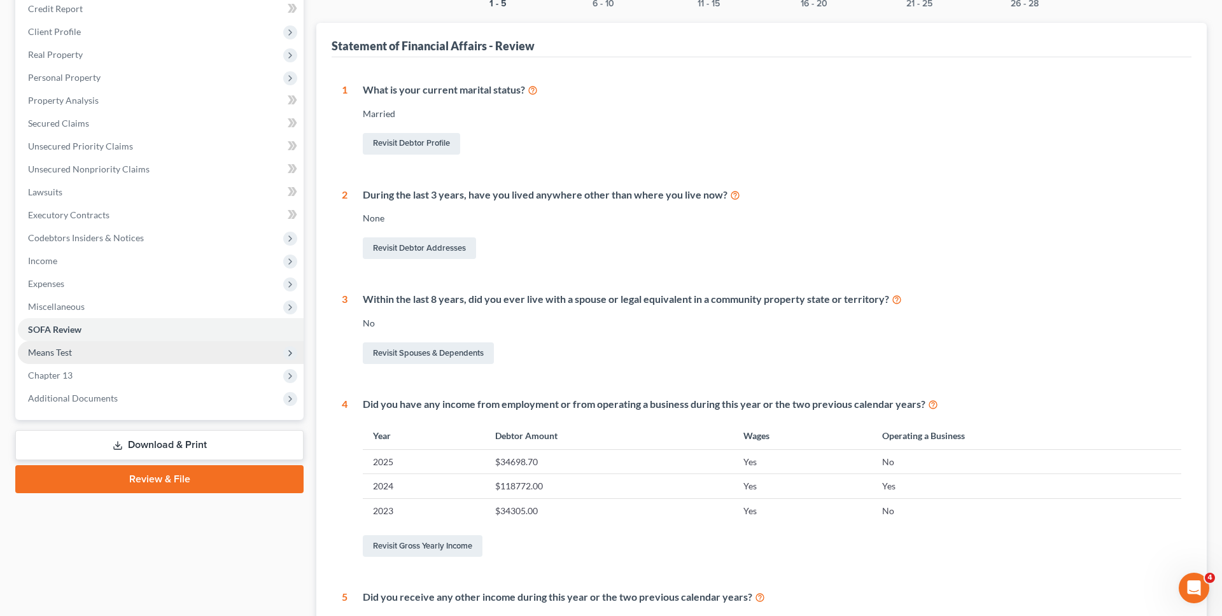
click at [195, 353] on span "Means Test" at bounding box center [161, 352] width 286 height 23
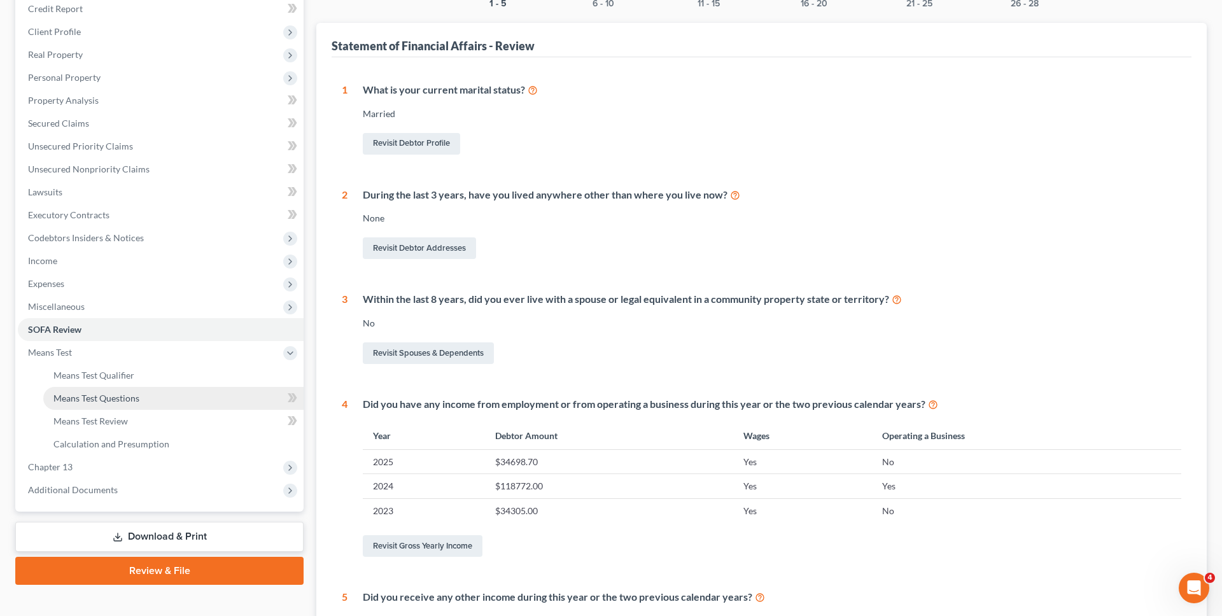
click at [186, 391] on link "Means Test Questions" at bounding box center [173, 398] width 260 height 23
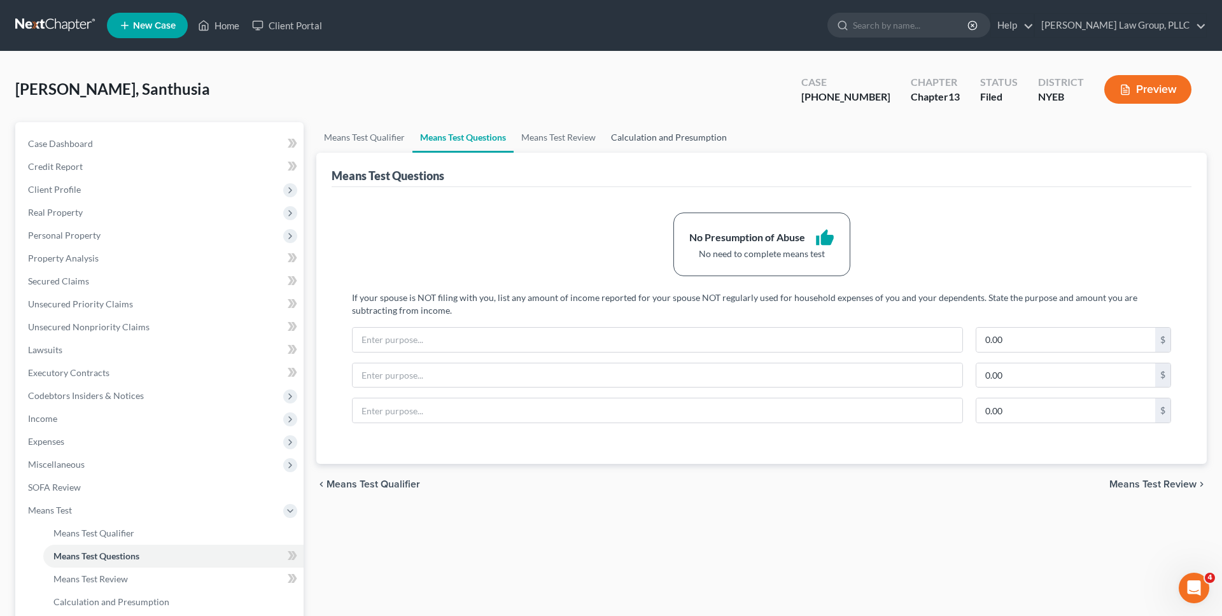
click at [644, 138] on link "Calculation and Presumption" at bounding box center [668, 137] width 131 height 31
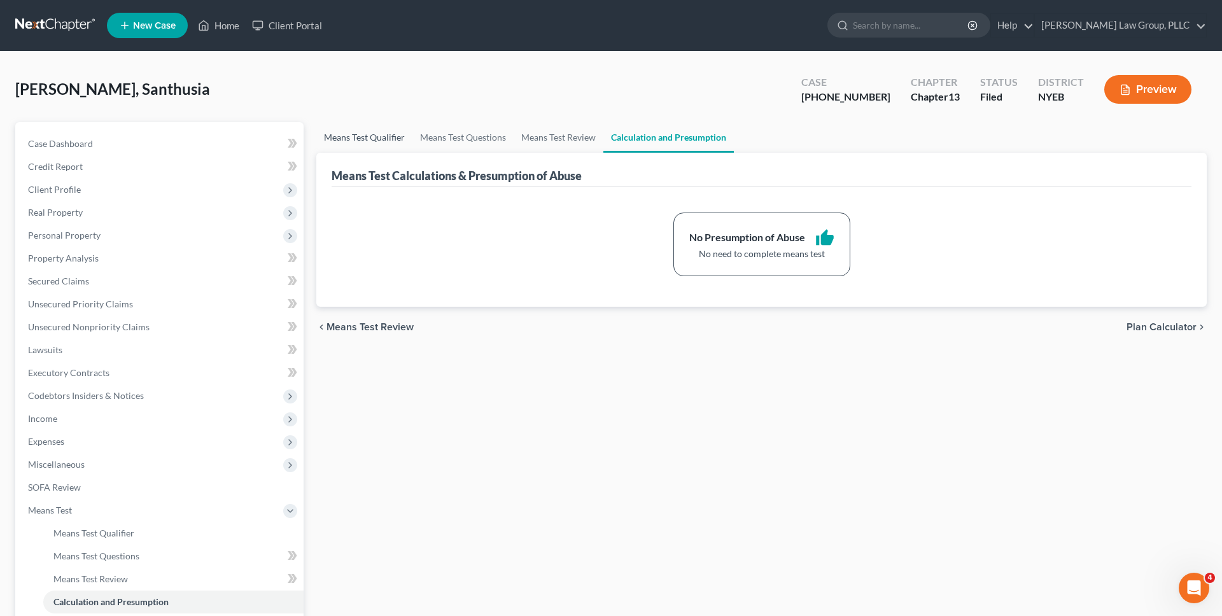
click at [370, 132] on link "Means Test Qualifier" at bounding box center [364, 137] width 96 height 31
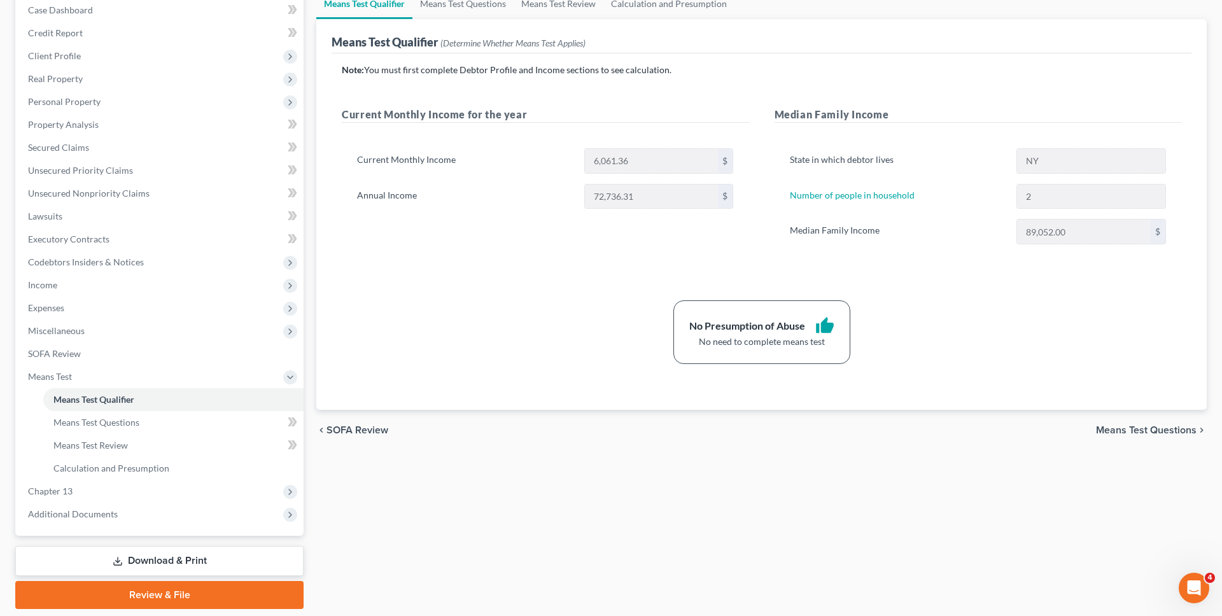
scroll to position [134, 0]
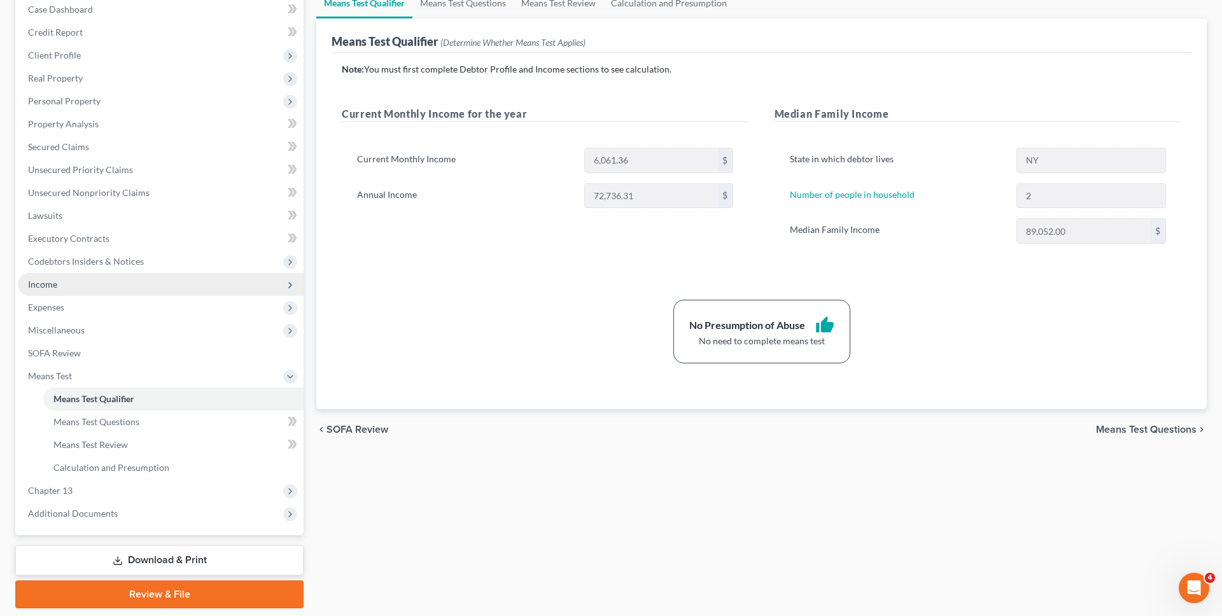
click at [226, 280] on span "Income" at bounding box center [161, 284] width 286 height 23
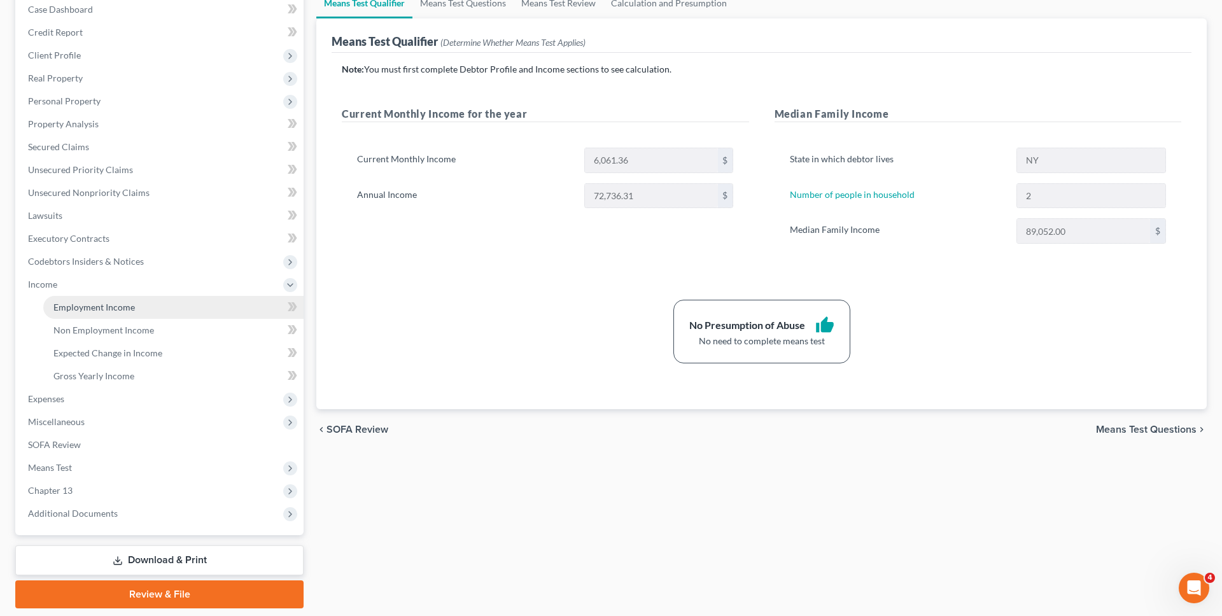
click at [206, 314] on link "Employment Income" at bounding box center [173, 307] width 260 height 23
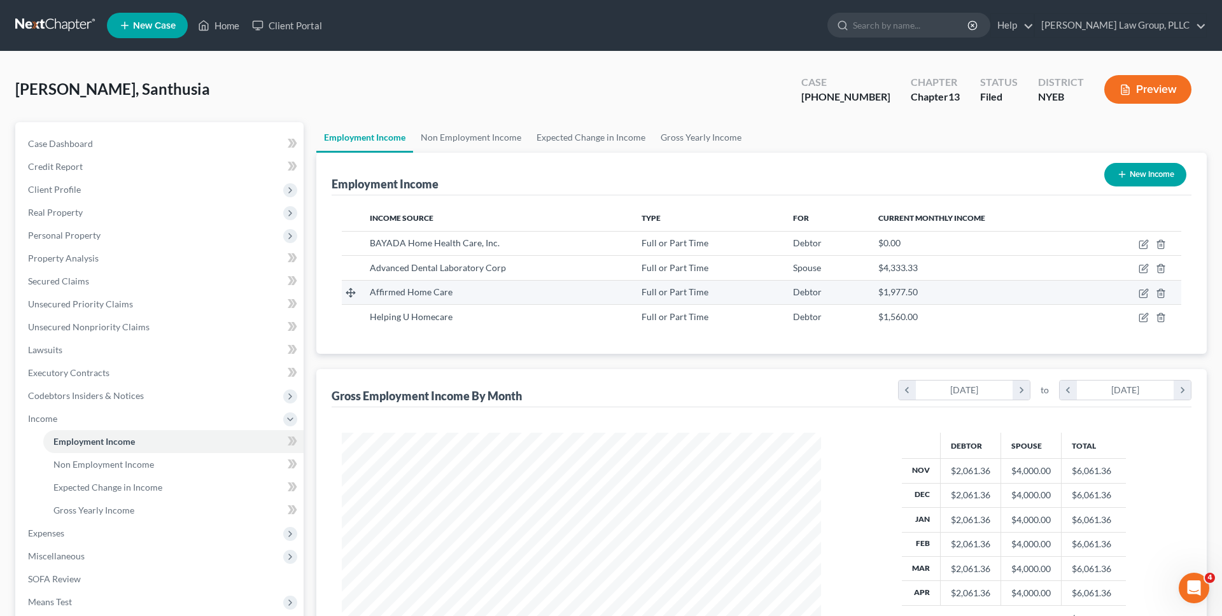
scroll to position [239, 505]
click at [1144, 243] on icon "button" at bounding box center [1144, 244] width 10 height 10
select select "0"
select select "33"
select select "3"
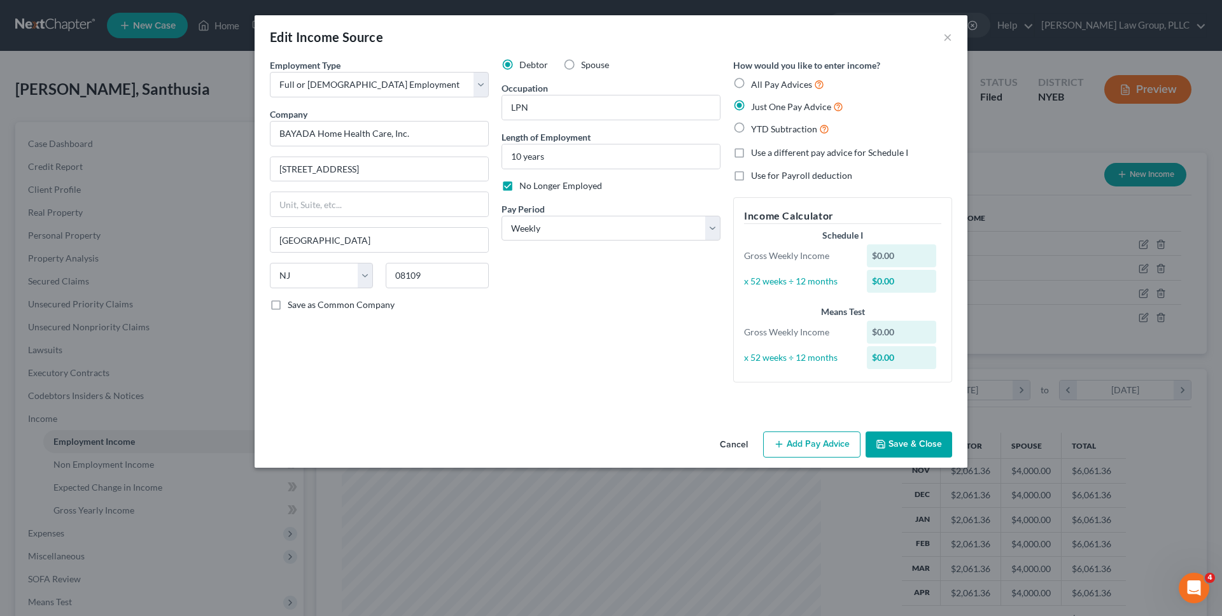
click at [639, 335] on div "Debtor Spouse Occupation LPN Length of Employment 10 years No Longer Employed P…" at bounding box center [611, 226] width 232 height 334
click at [948, 41] on button "×" at bounding box center [947, 36] width 9 height 15
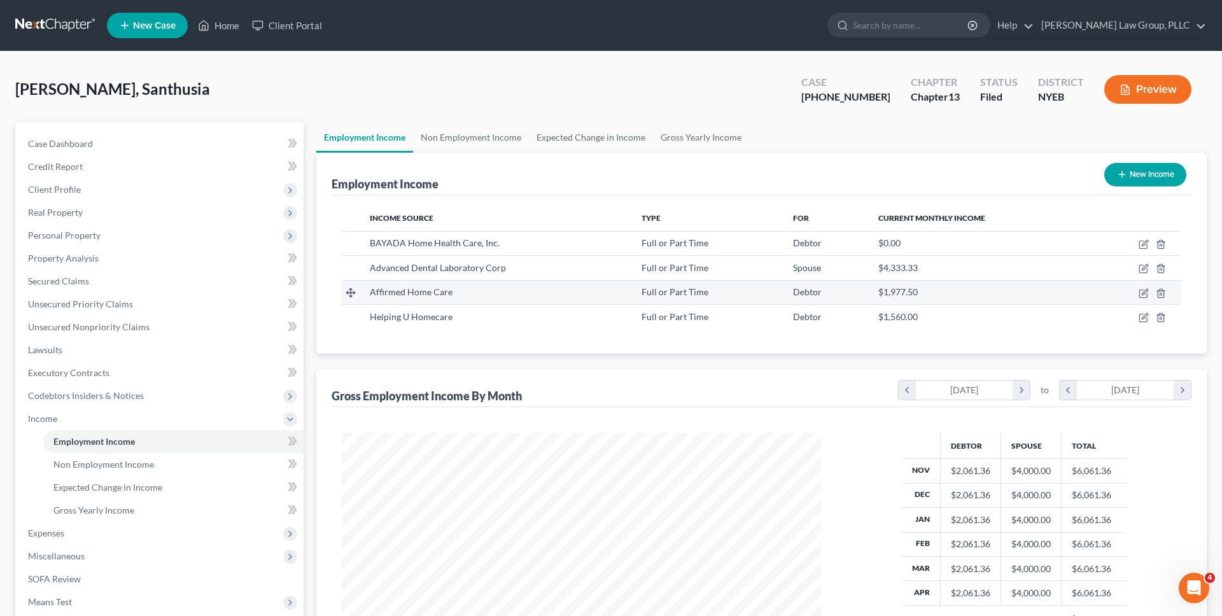
scroll to position [62, 0]
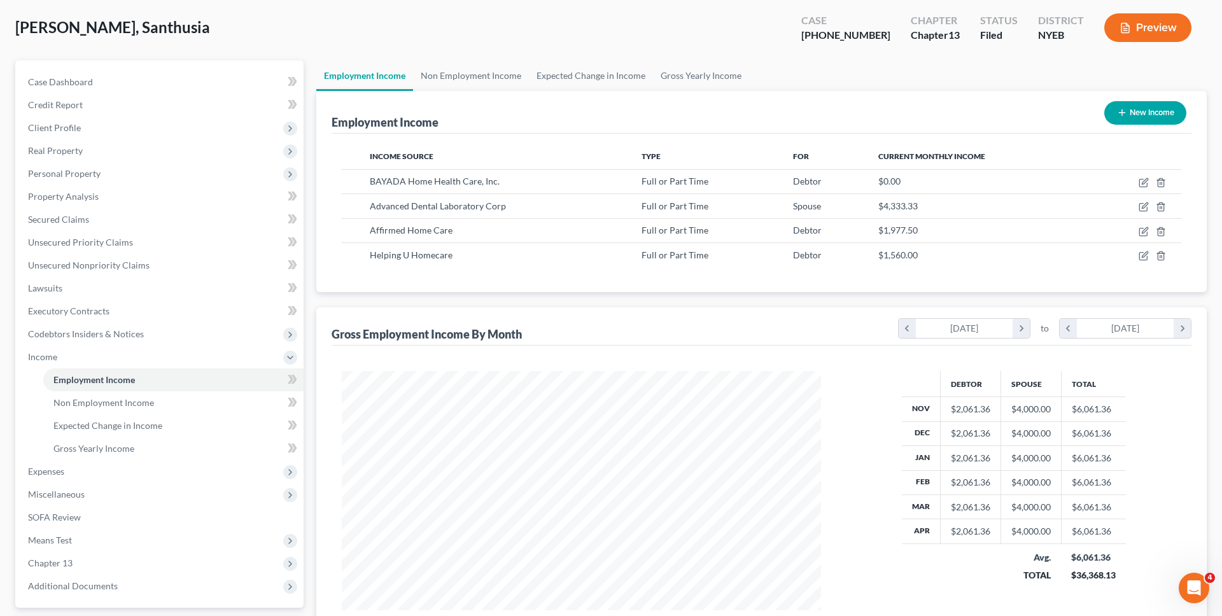
click at [789, 292] on div "Employment Income New Income Income Source Type For Current Monthly Income BAYA…" at bounding box center [761, 366] width 890 height 551
click at [775, 314] on div "Gross Employment Income By Month chevron_left November 2024 chevron_right to ch…" at bounding box center [762, 326] width 860 height 38
drag, startPoint x: 899, startPoint y: 182, endPoint x: 882, endPoint y: 182, distance: 17.8
click at [882, 182] on div "$0.00" at bounding box center [978, 181] width 201 height 13
click at [882, 182] on span "$0.00" at bounding box center [889, 181] width 22 height 11
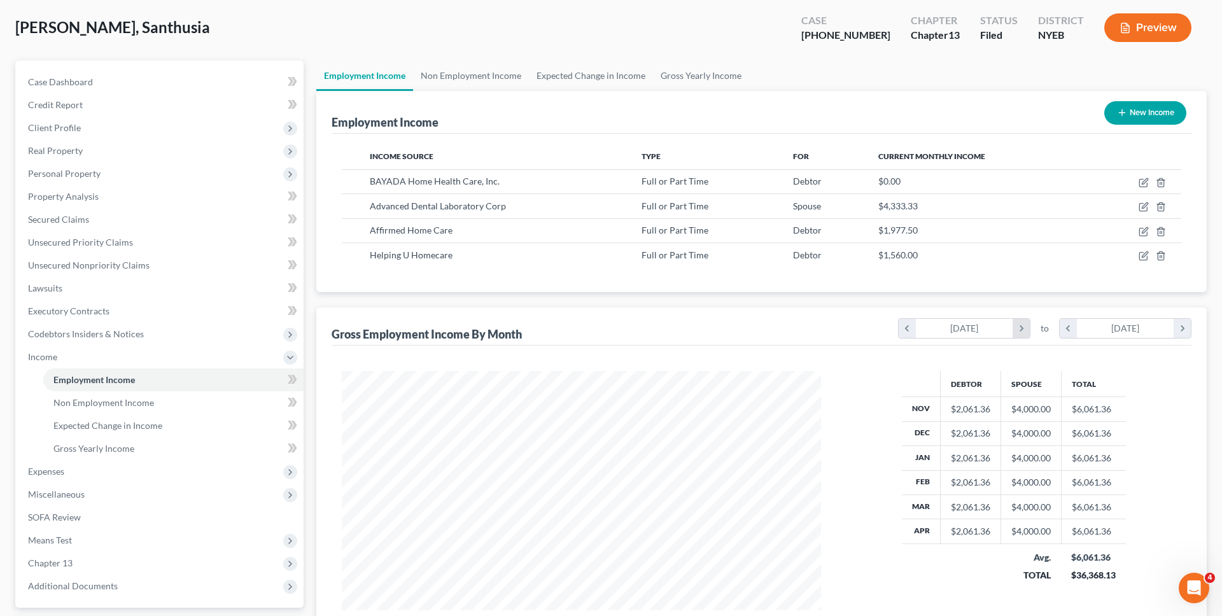
click at [1027, 334] on icon "chevron_right" at bounding box center [1021, 328] width 17 height 19
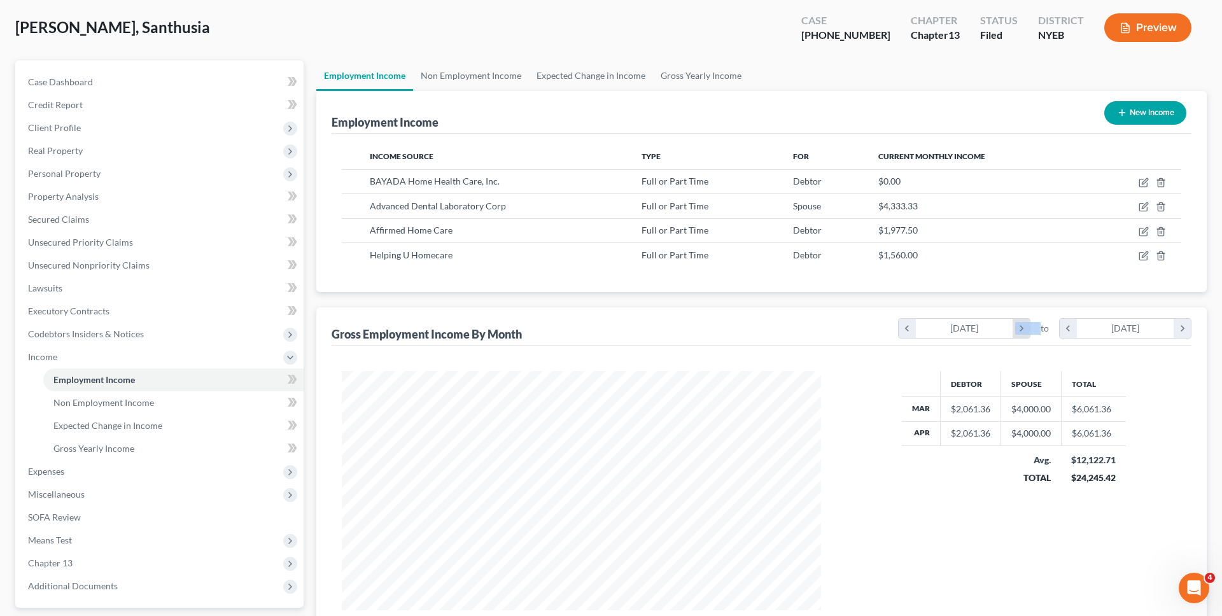
click at [1027, 334] on icon "chevron_right" at bounding box center [1021, 328] width 17 height 19
click at [1188, 323] on icon "chevron_right" at bounding box center [1182, 328] width 17 height 19
click at [1188, 324] on icon "chevron_right" at bounding box center [1182, 328] width 17 height 19
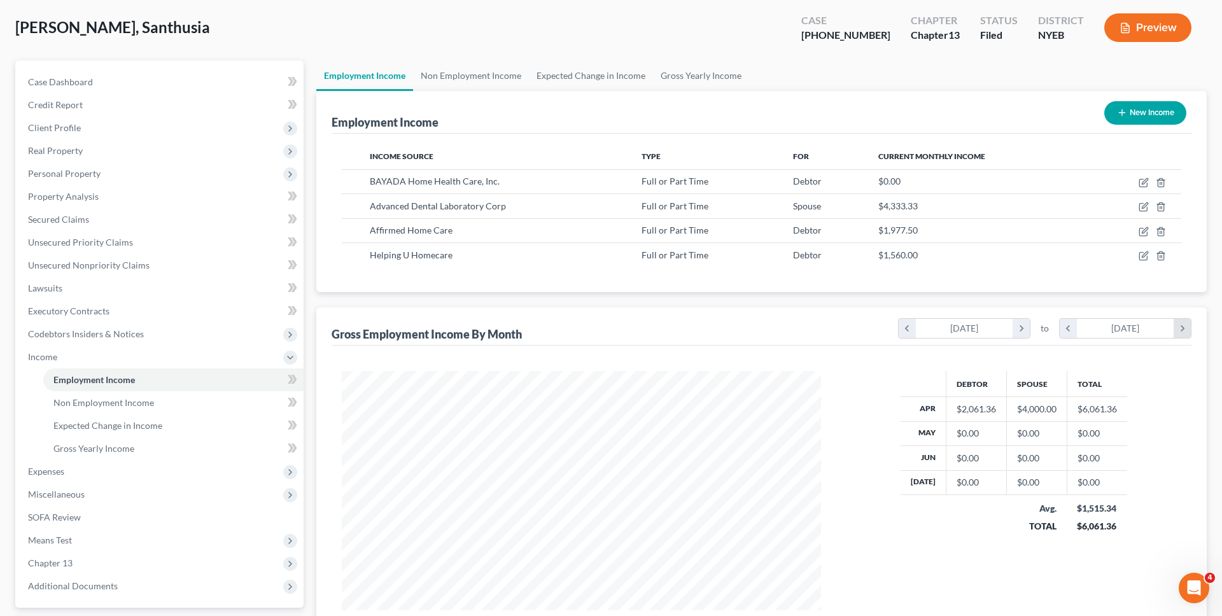
click at [1188, 324] on icon "chevron_right" at bounding box center [1182, 328] width 17 height 19
click at [1188, 323] on icon "chevron_right" at bounding box center [1182, 328] width 17 height 19
click at [1024, 330] on icon "chevron_right" at bounding box center [1021, 328] width 17 height 19
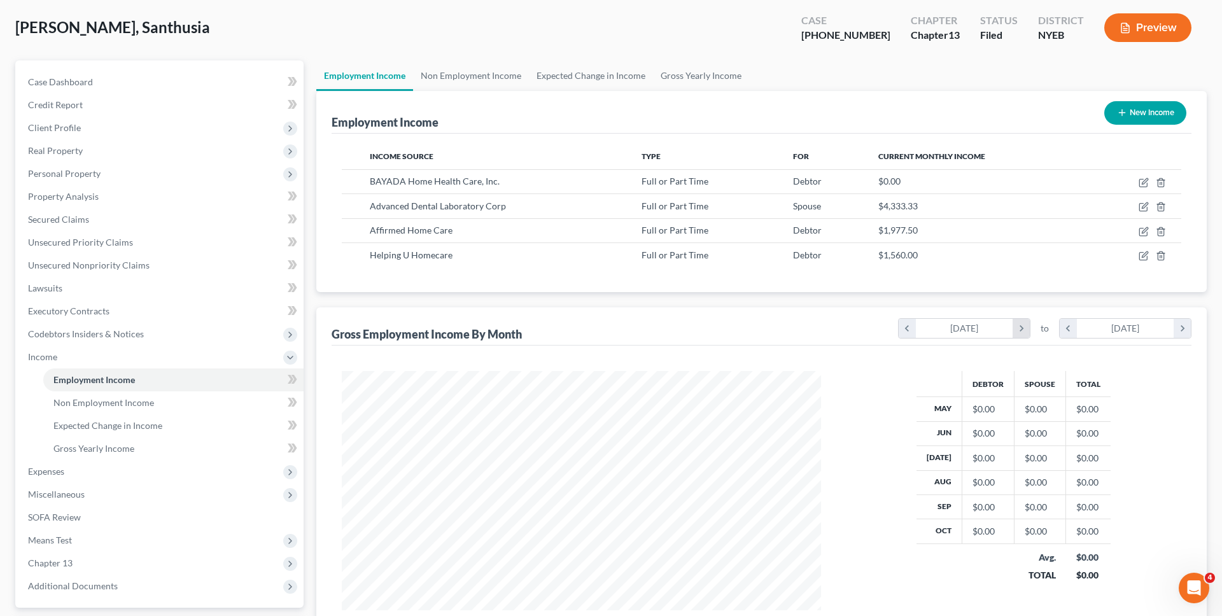
scroll to position [636262, 635997]
click at [1183, 322] on icon "chevron_right" at bounding box center [1182, 328] width 17 height 19
click at [1025, 323] on icon "chevron_right" at bounding box center [1021, 328] width 17 height 19
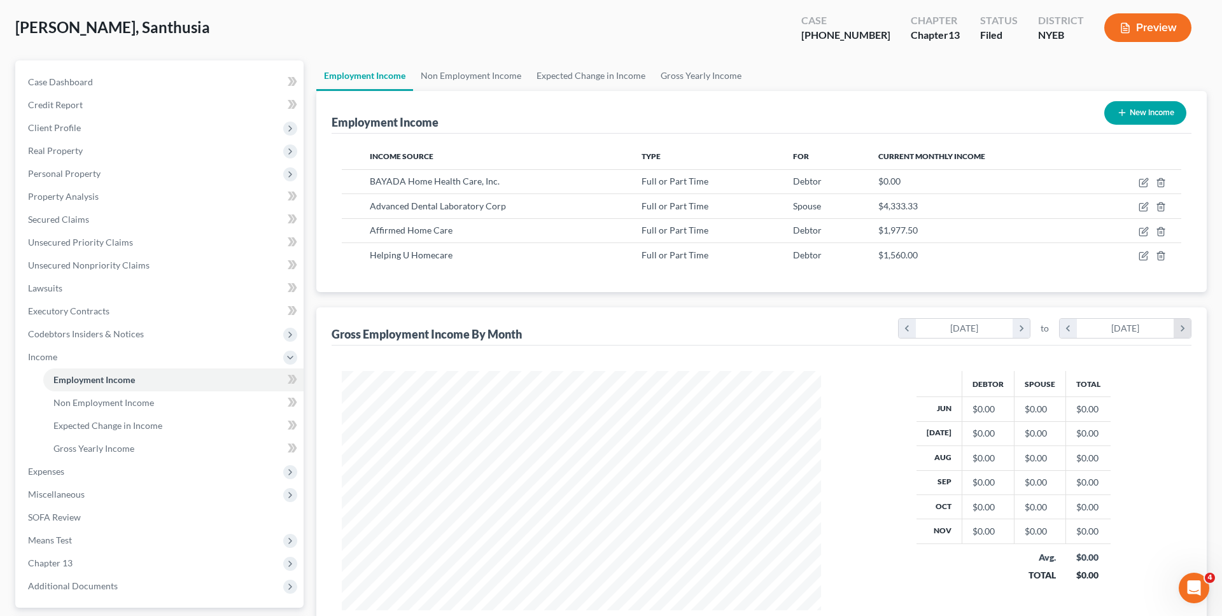
click at [1183, 323] on icon "chevron_right" at bounding box center [1182, 328] width 17 height 19
click at [1025, 329] on icon "chevron_right" at bounding box center [1021, 328] width 17 height 19
click at [908, 331] on icon "chevron_left" at bounding box center [907, 328] width 17 height 19
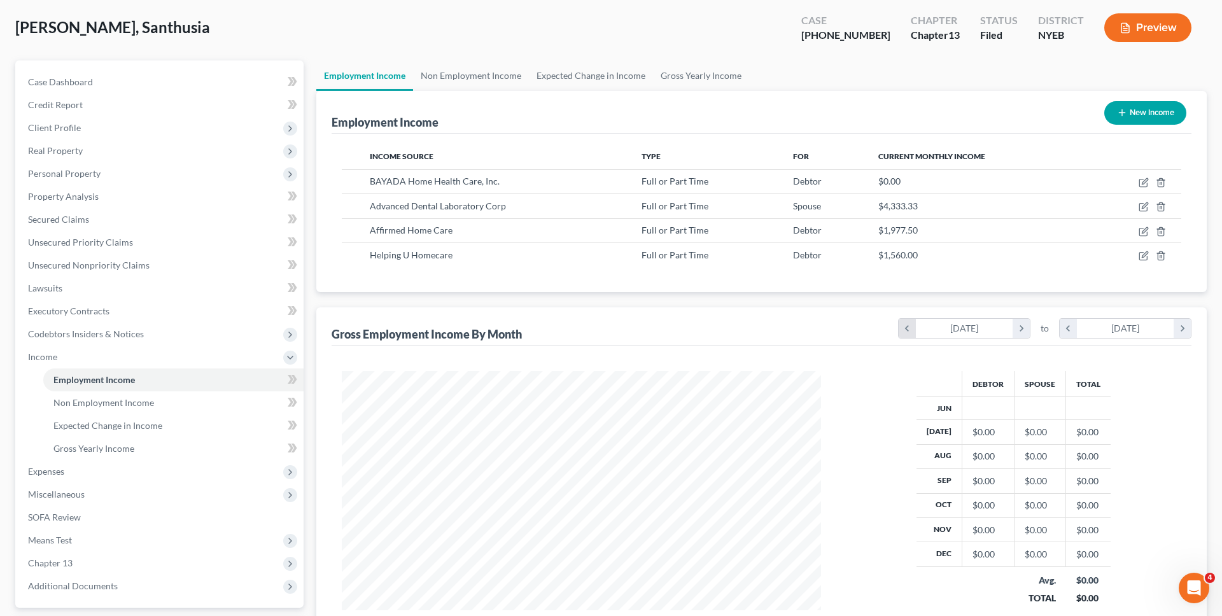
scroll to position [252, 505]
click at [1072, 327] on icon "chevron_left" at bounding box center [1068, 328] width 17 height 19
click at [1139, 180] on icon "button" at bounding box center [1144, 183] width 10 height 10
select select "0"
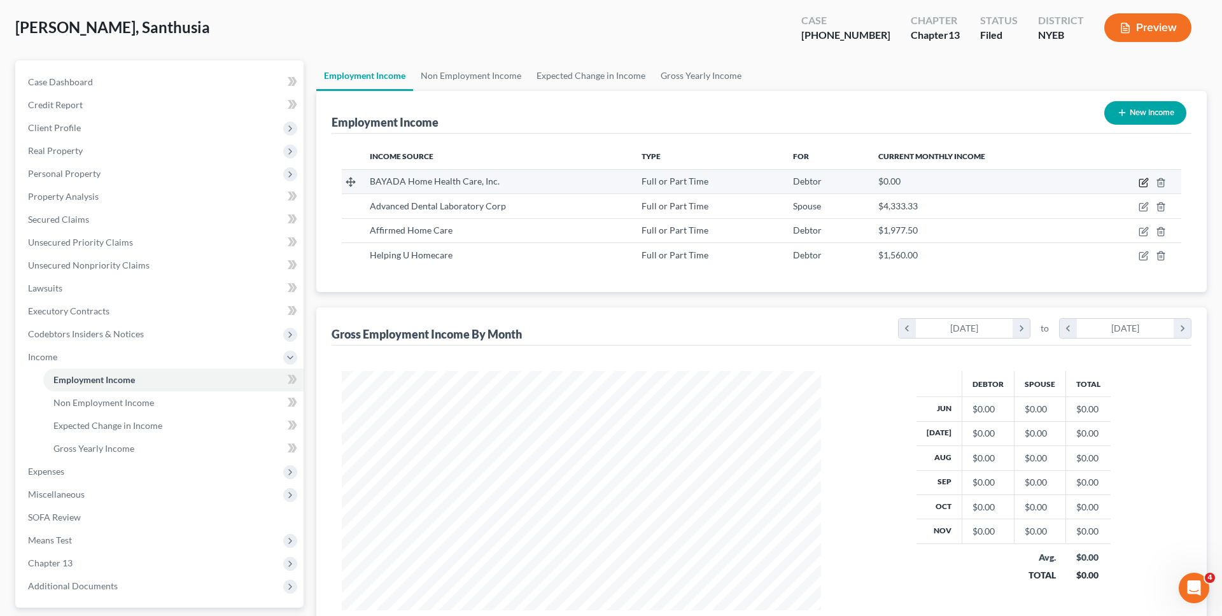
select select "33"
select select "3"
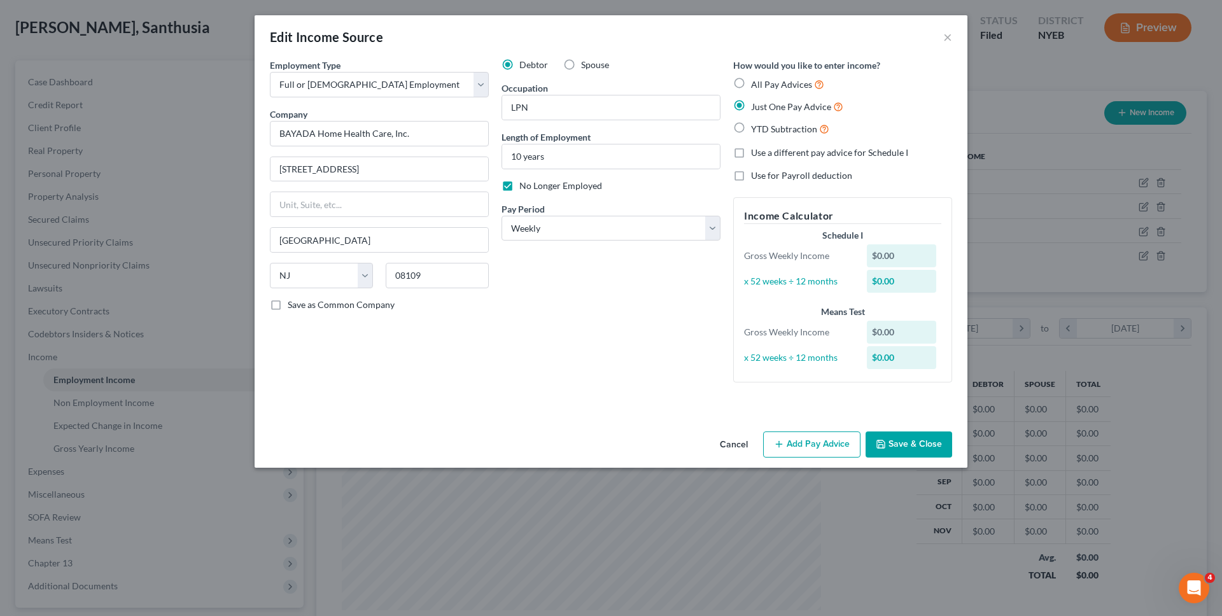
click at [730, 442] on button "Cancel" at bounding box center [734, 445] width 48 height 25
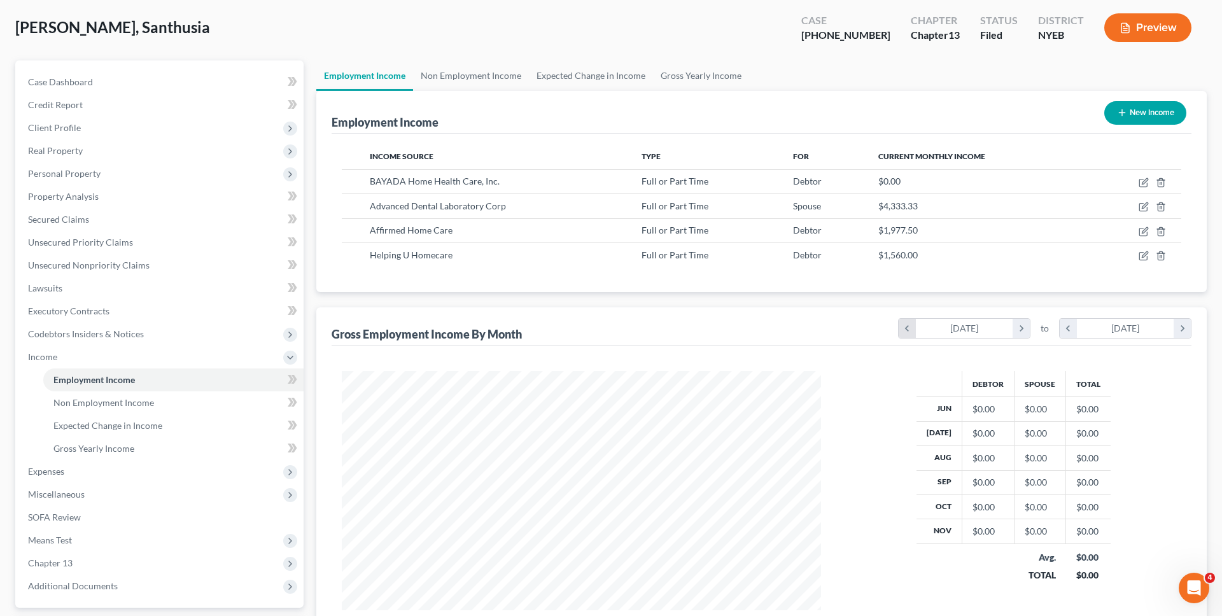
click at [908, 326] on icon "chevron_left" at bounding box center [907, 328] width 17 height 19
click at [1067, 325] on icon "chevron_left" at bounding box center [1068, 328] width 17 height 19
click at [1185, 330] on icon "chevron_right" at bounding box center [1182, 328] width 17 height 19
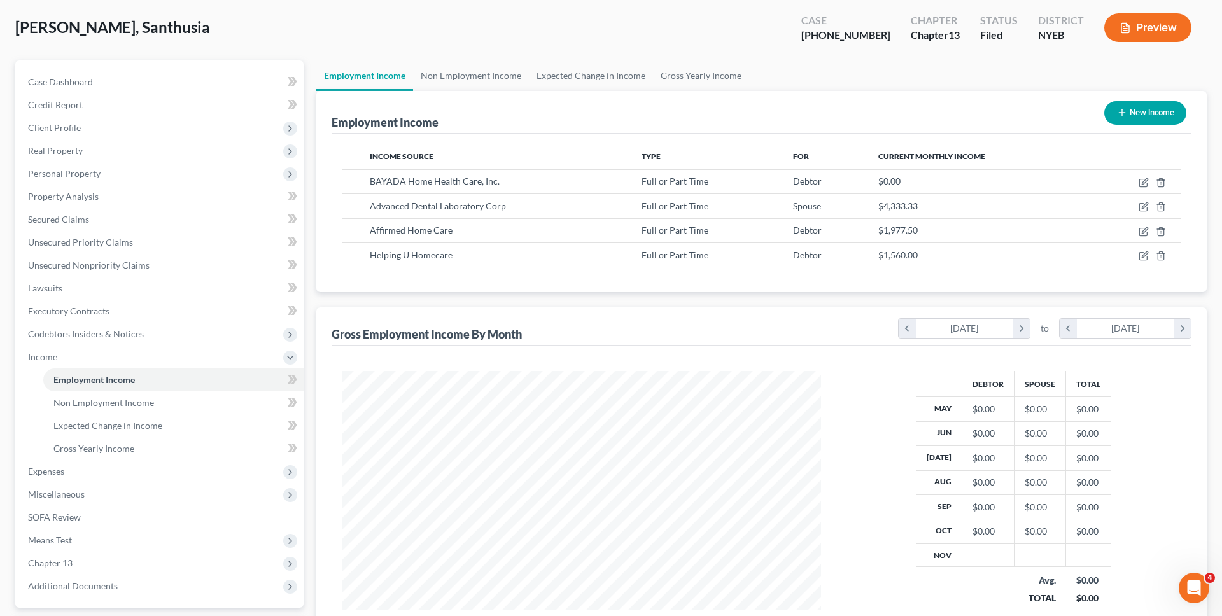
scroll to position [636249, 635997]
click at [1016, 324] on icon "chevron_right" at bounding box center [1021, 328] width 17 height 19
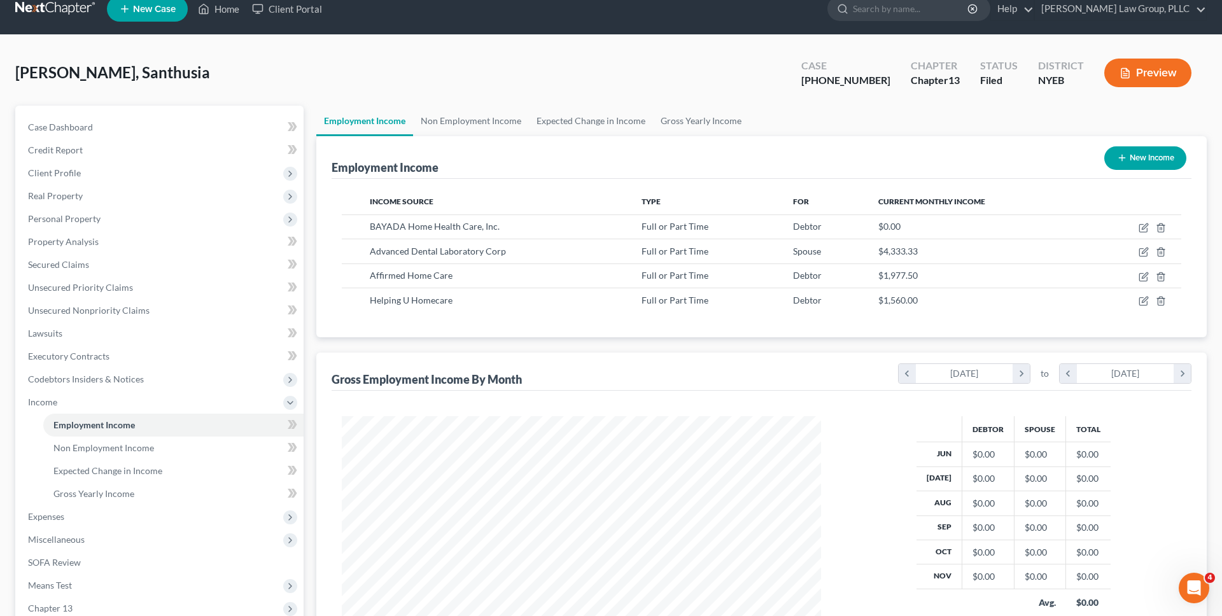
scroll to position [0, 0]
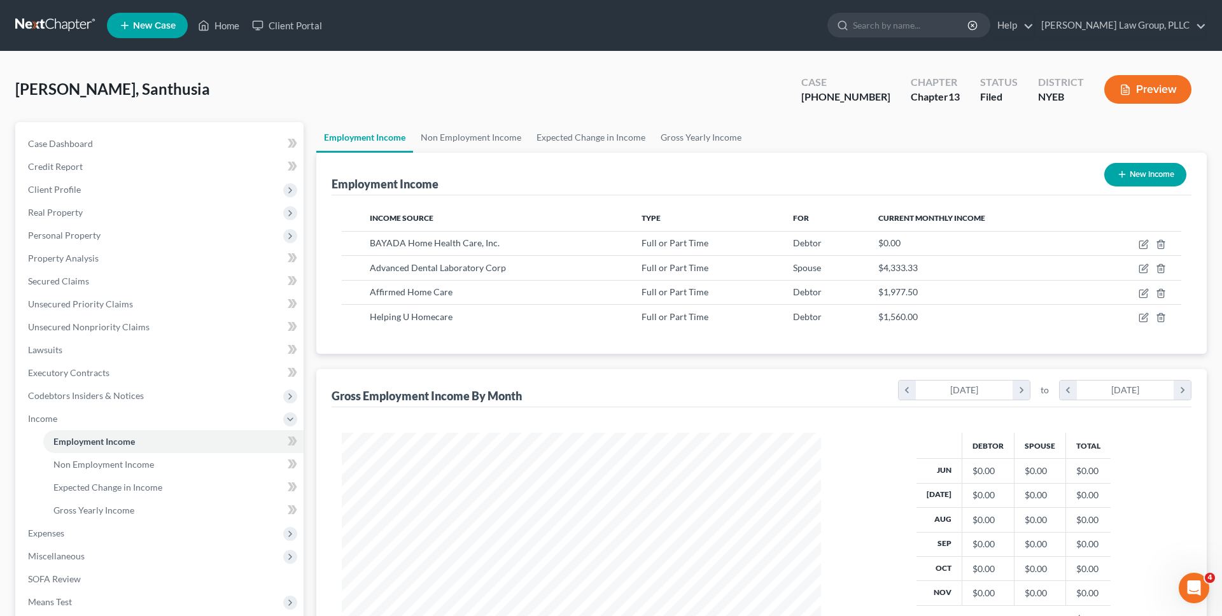
click at [73, 24] on link at bounding box center [55, 25] width 81 height 23
